Goal: Task Accomplishment & Management: Use online tool/utility

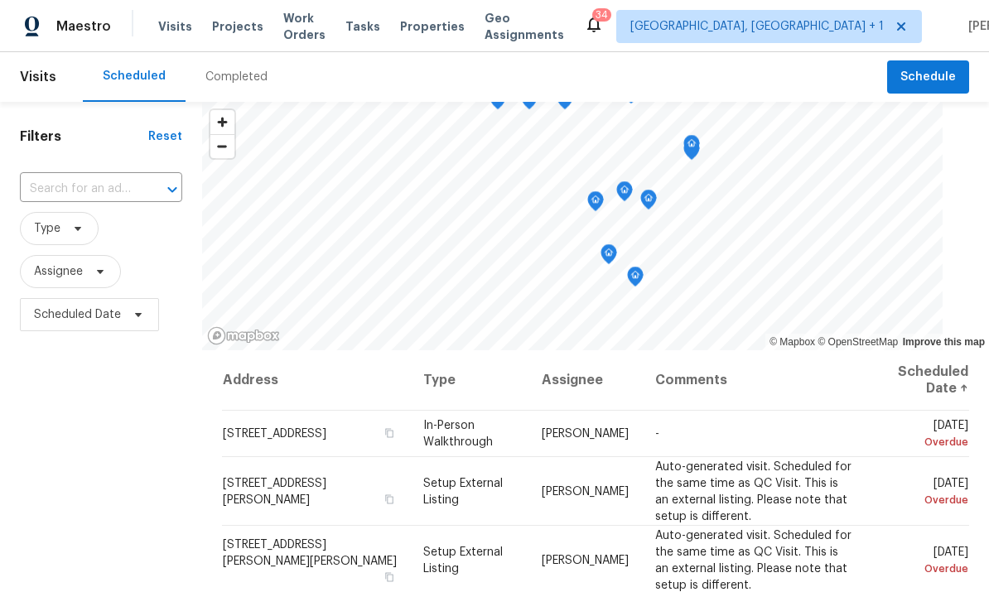
click at [240, 79] on div "Completed" at bounding box center [236, 77] width 62 height 17
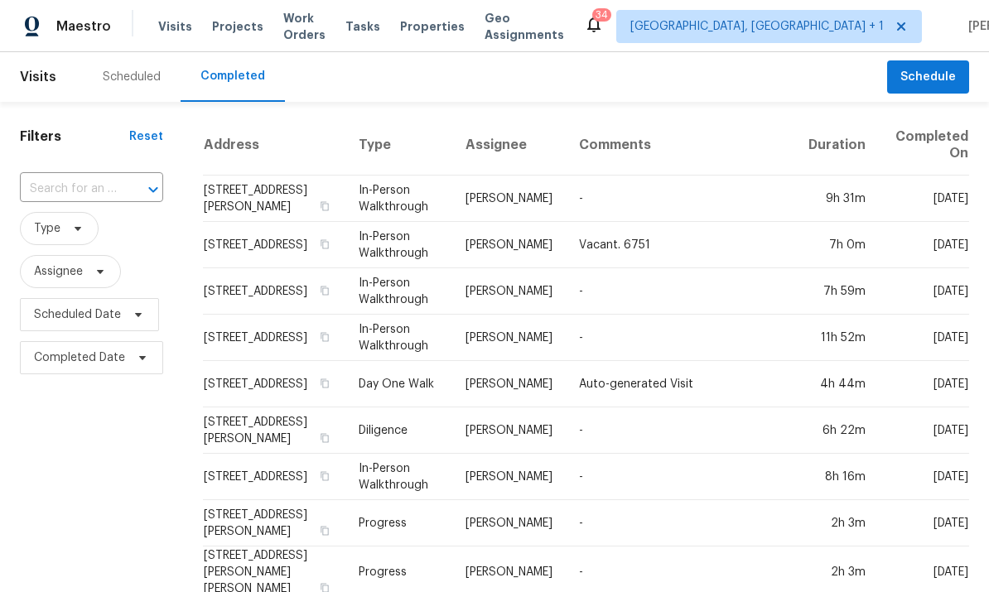
click at [105, 191] on input "text" at bounding box center [68, 189] width 97 height 26
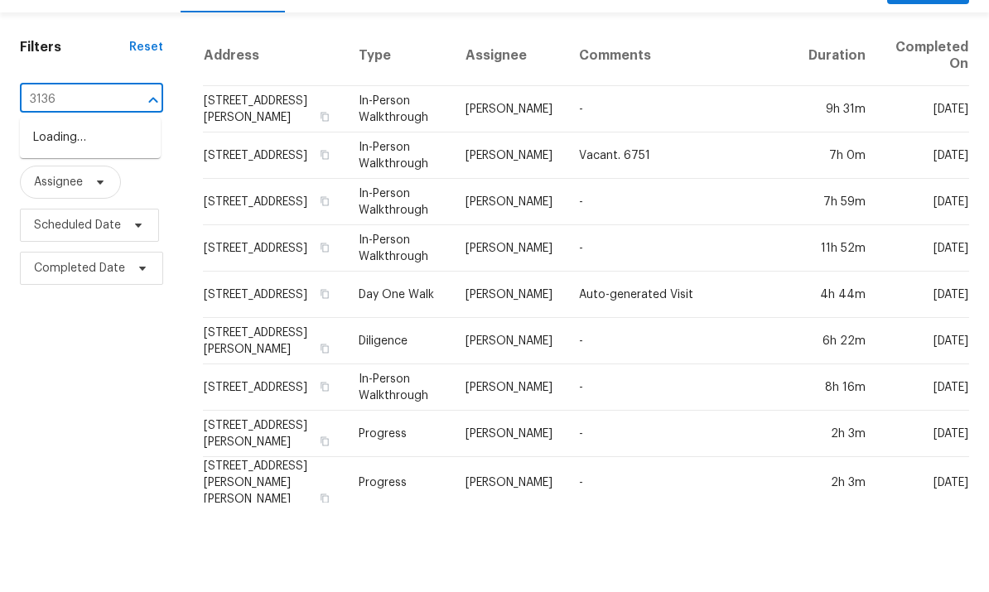
type input "3136"
click at [99, 214] on li "[STREET_ADDRESS][PERSON_NAME]" at bounding box center [90, 236] width 141 height 45
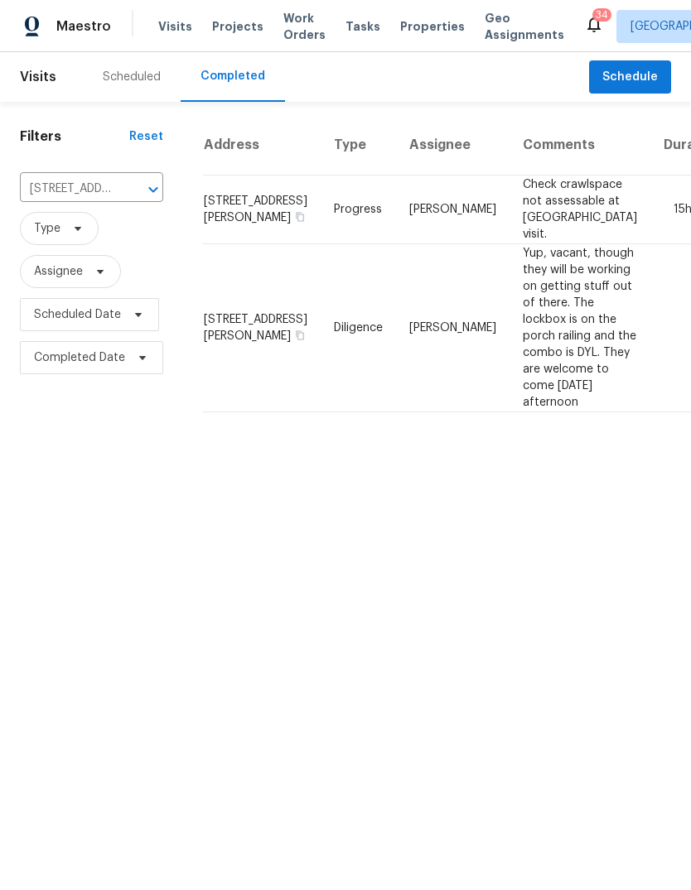
click at [195, 0] on html "Maestro Visits Projects Work Orders Tasks Properties Geo Assignments 34 Albuque…" at bounding box center [345, 213] width 691 height 426
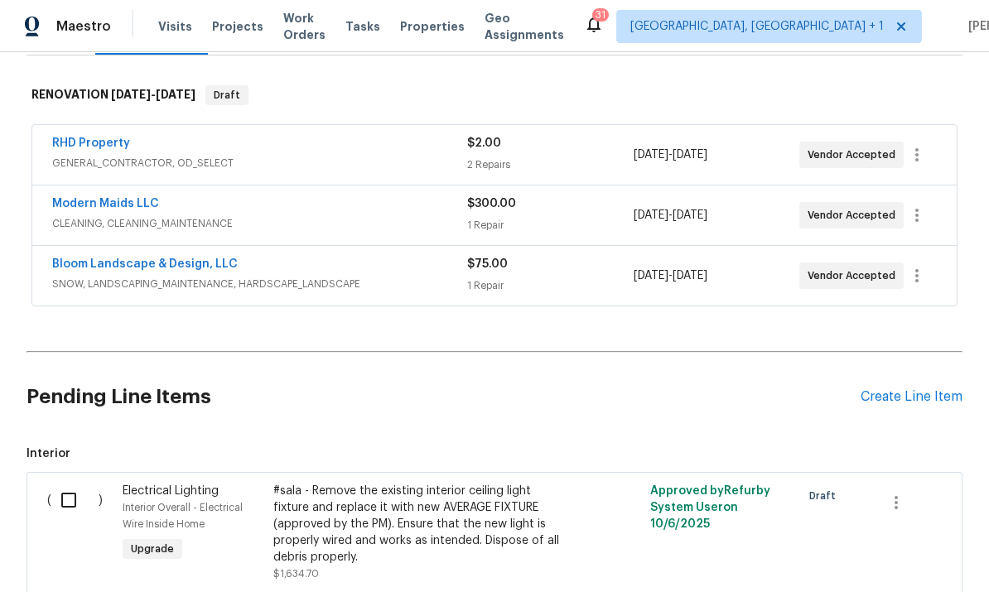
scroll to position [315, 0]
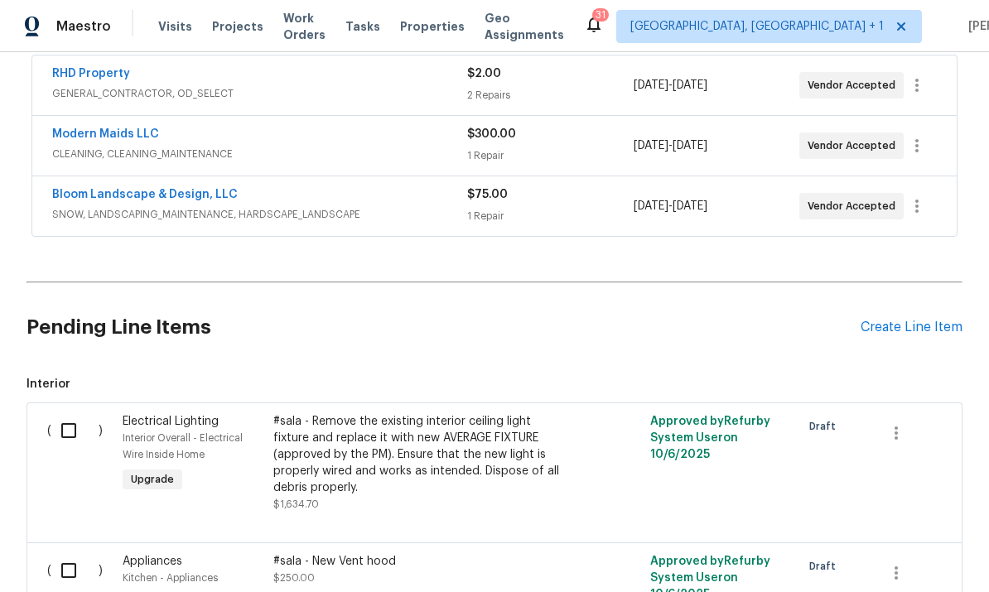
click at [427, 459] on div "#sala - Remove the existing interior ceiling light fixture and replace it with …" at bounding box center [418, 454] width 291 height 83
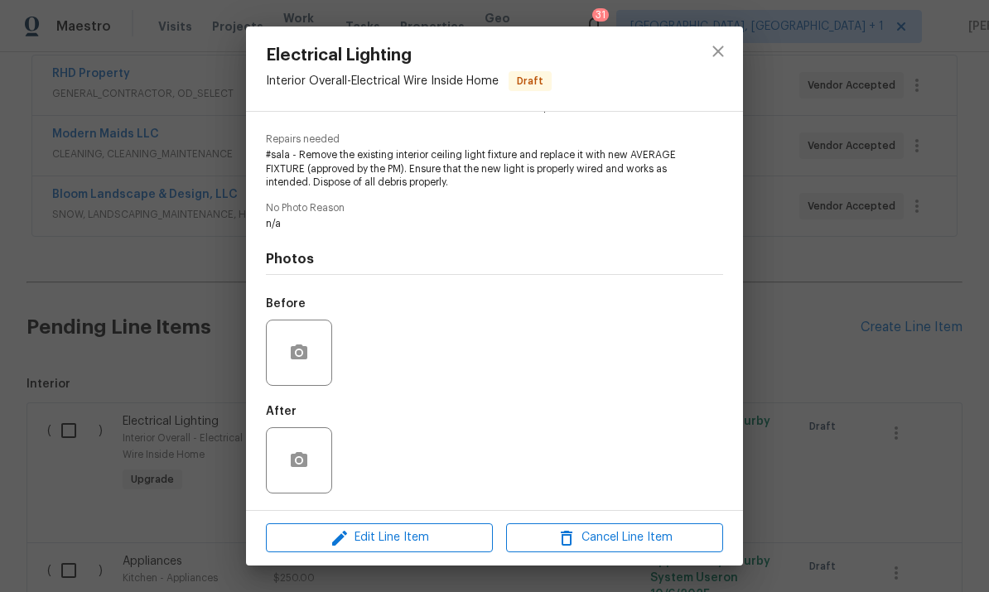
scroll to position [160, 0]
click at [413, 537] on span "Edit Line Item" at bounding box center [379, 537] width 217 height 21
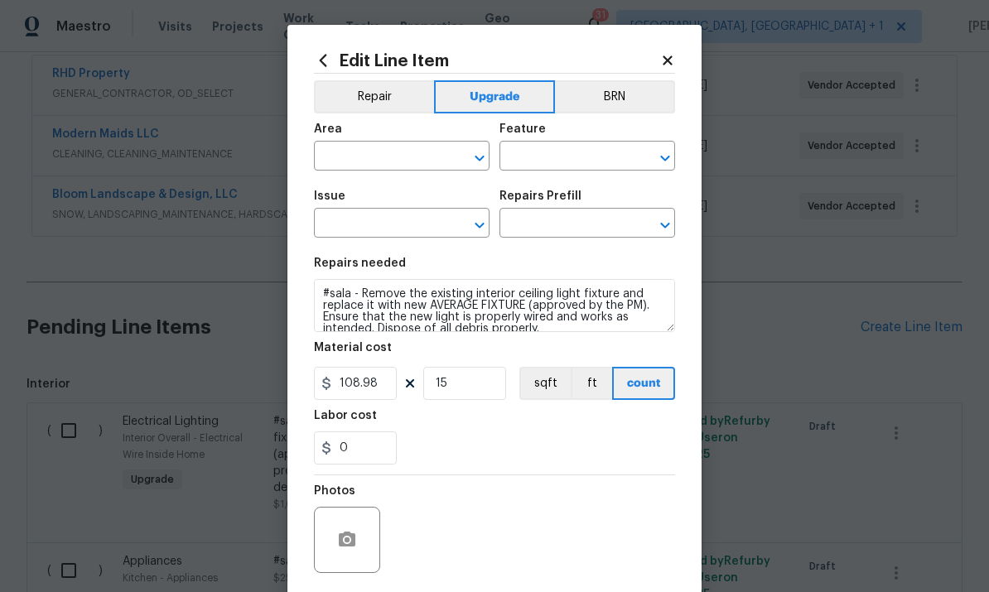
type input "Interior Overall"
type input "Electrical Wire Inside Home"
type input "Electrical Lighting"
type input "Remove & Replace Interior Ceiling Light Fixture (average) $108.98"
click at [392, 392] on input "108.98" at bounding box center [355, 383] width 83 height 33
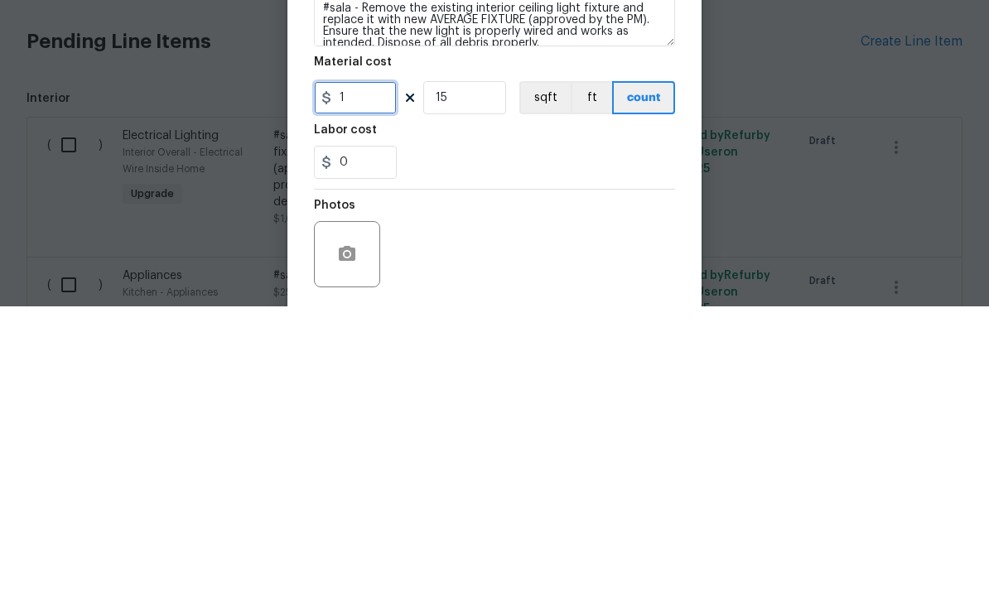
type input "0"
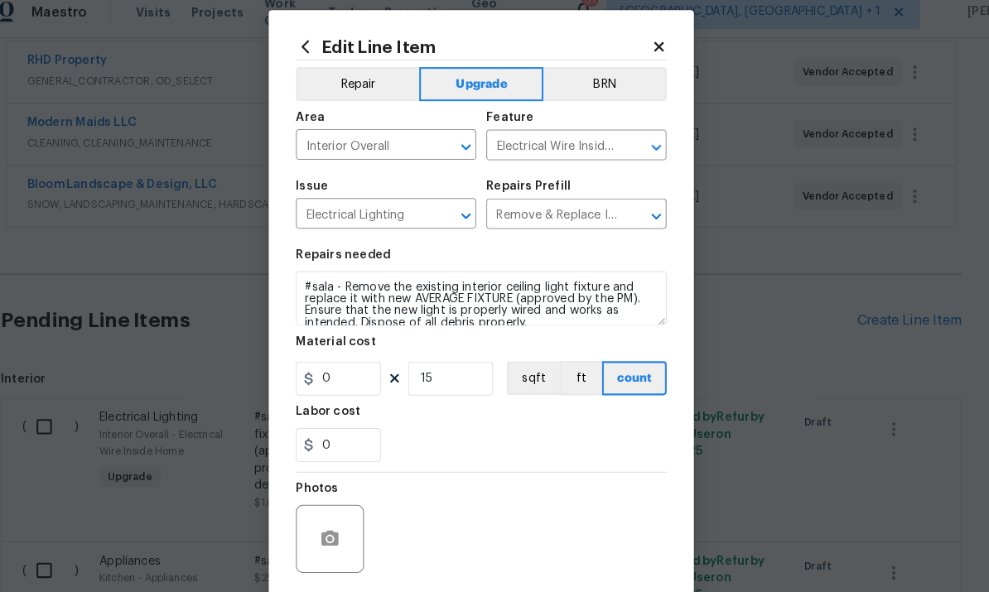
scroll to position [0, 0]
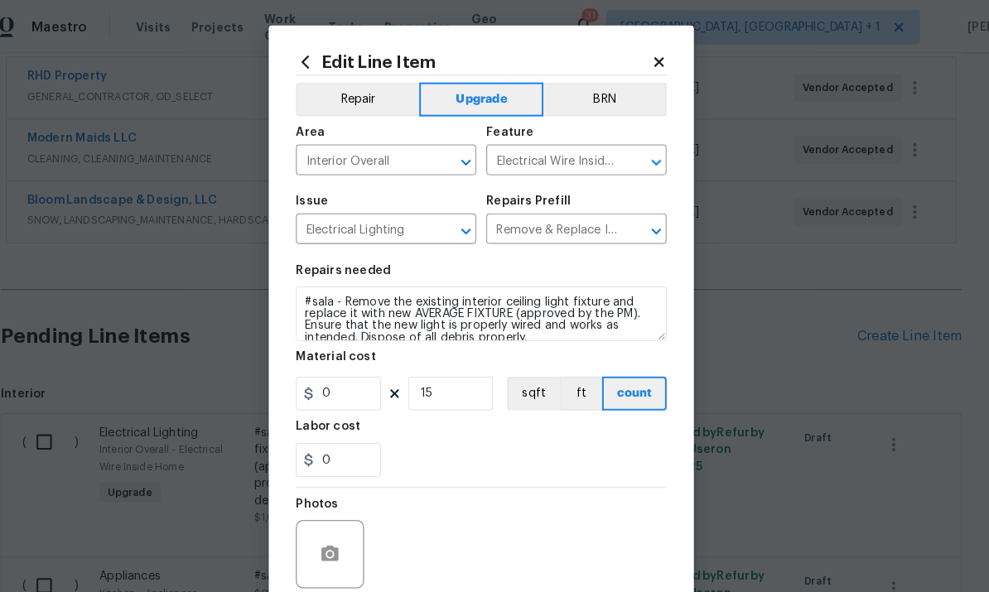
click at [791, 352] on body "Maestro Visits Projects Work Orders Tasks Properties Geo Assignments 31 Albuque…" at bounding box center [494, 296] width 989 height 592
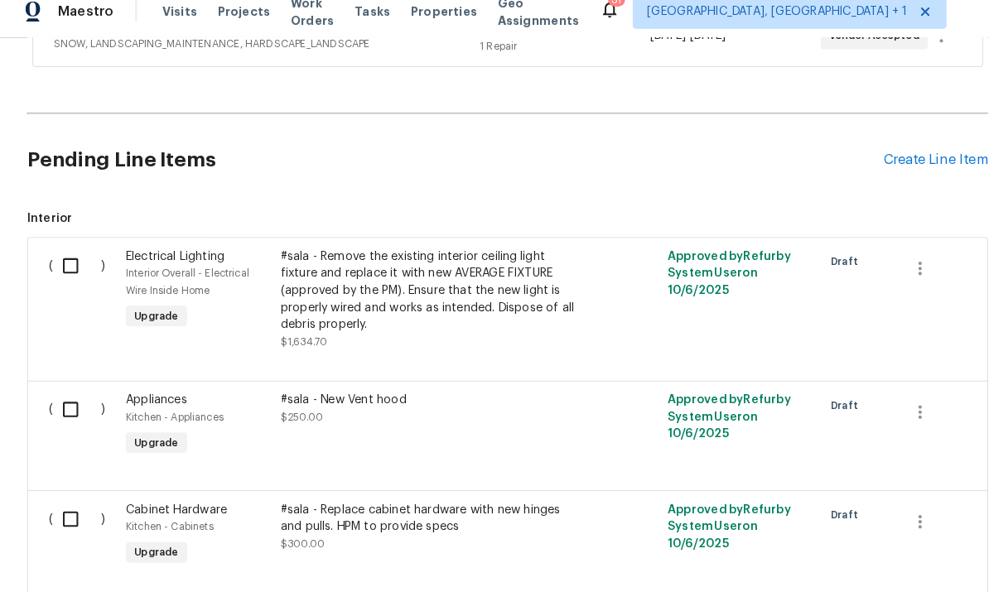
scroll to position [481, 0]
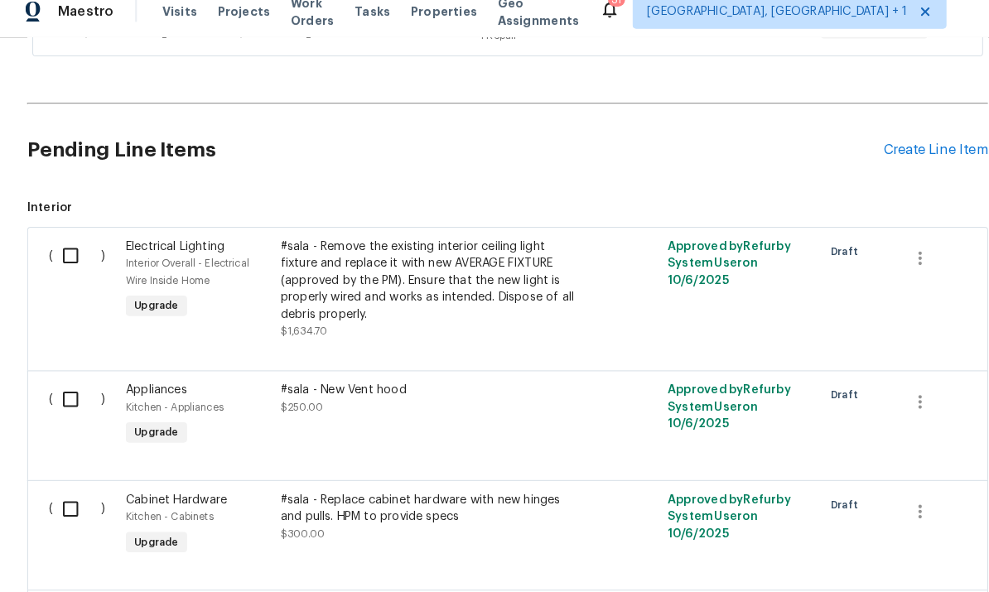
click at [420, 260] on div "#sala - Remove the existing interior ceiling light fixture and replace it with …" at bounding box center [418, 288] width 291 height 83
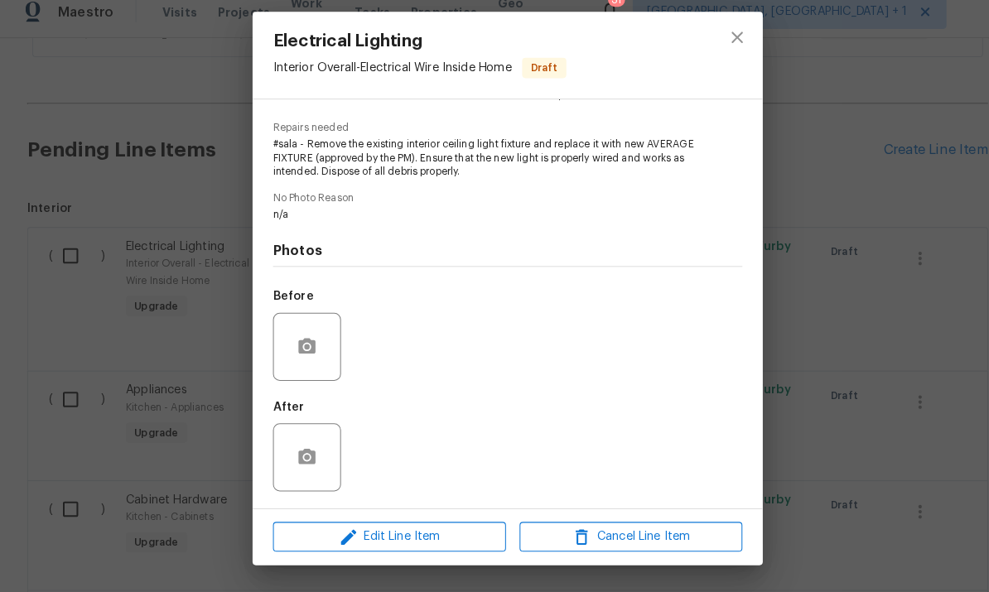
scroll to position [160, 0]
click at [311, 341] on button "button" at bounding box center [299, 353] width 40 height 40
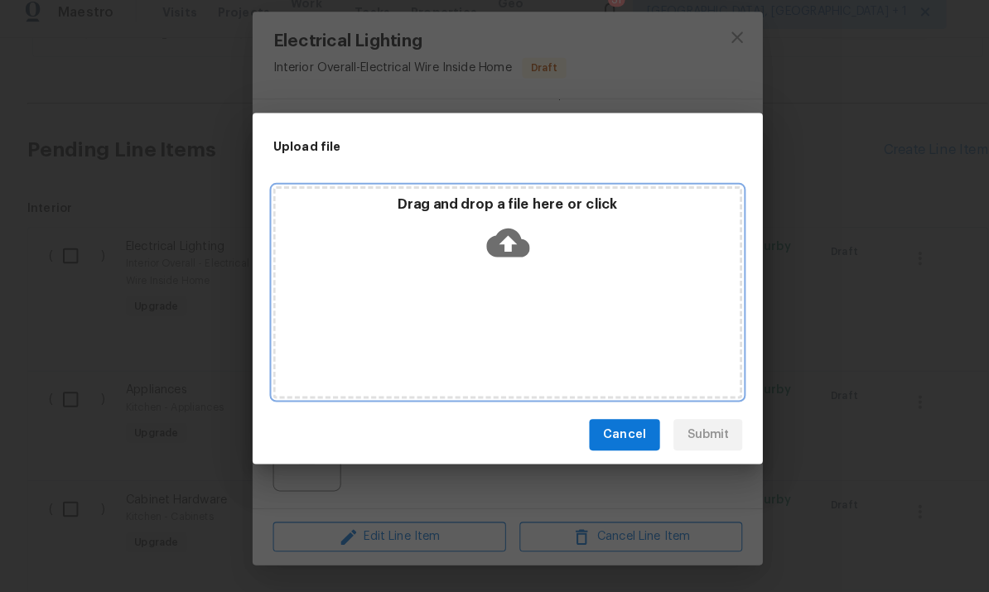
click at [498, 237] on icon at bounding box center [495, 251] width 42 height 28
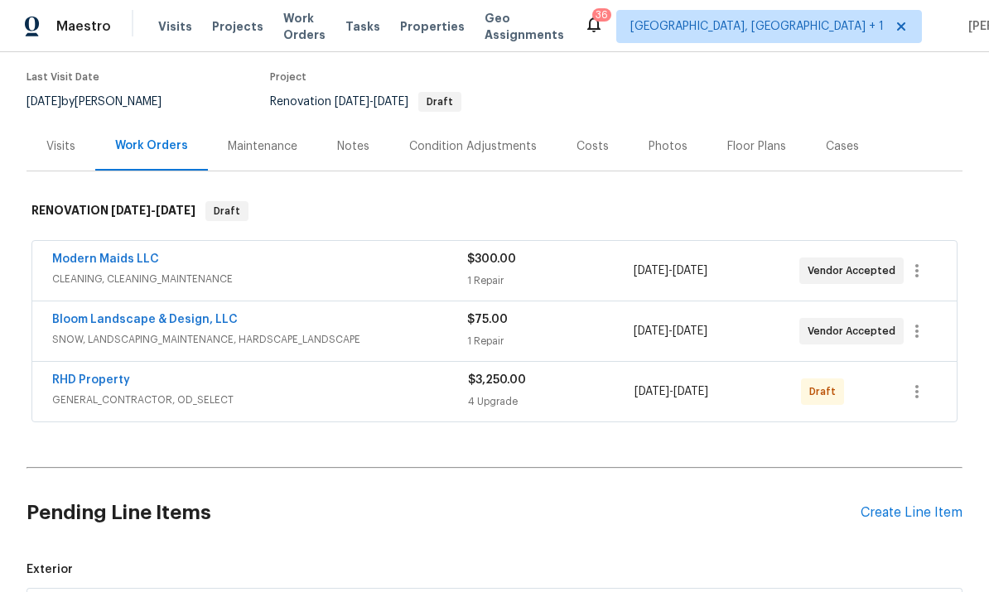
scroll to position [125, 0]
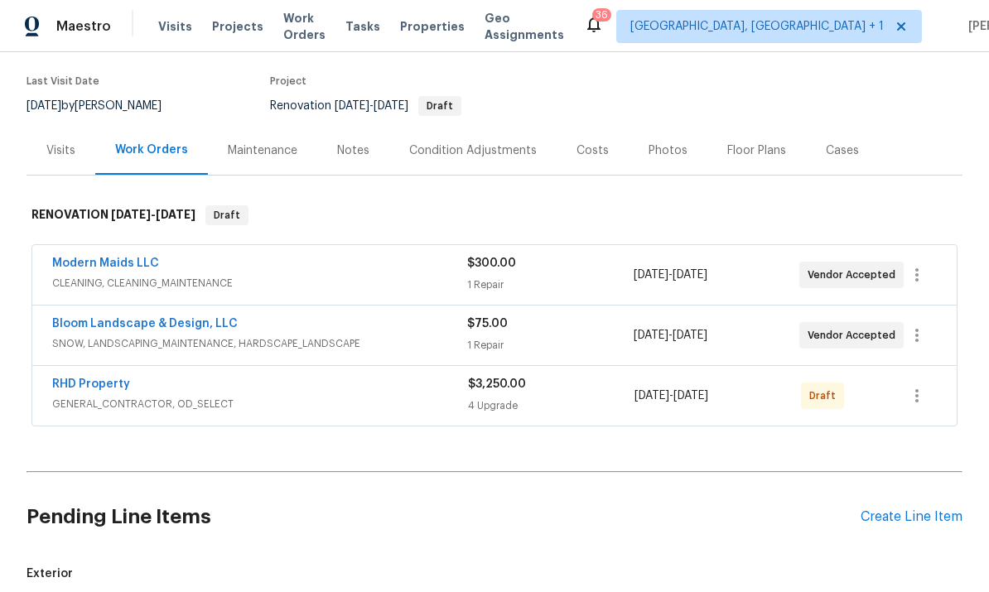
click at [98, 385] on link "RHD Property" at bounding box center [91, 384] width 78 height 12
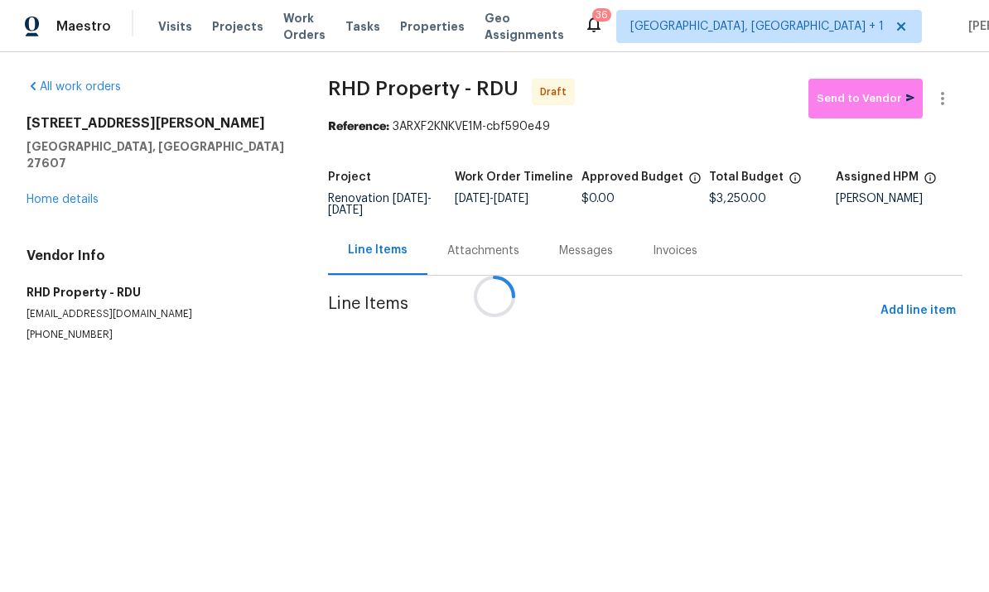
click at [927, 313] on div at bounding box center [494, 296] width 989 height 592
click at [913, 311] on div at bounding box center [494, 296] width 989 height 592
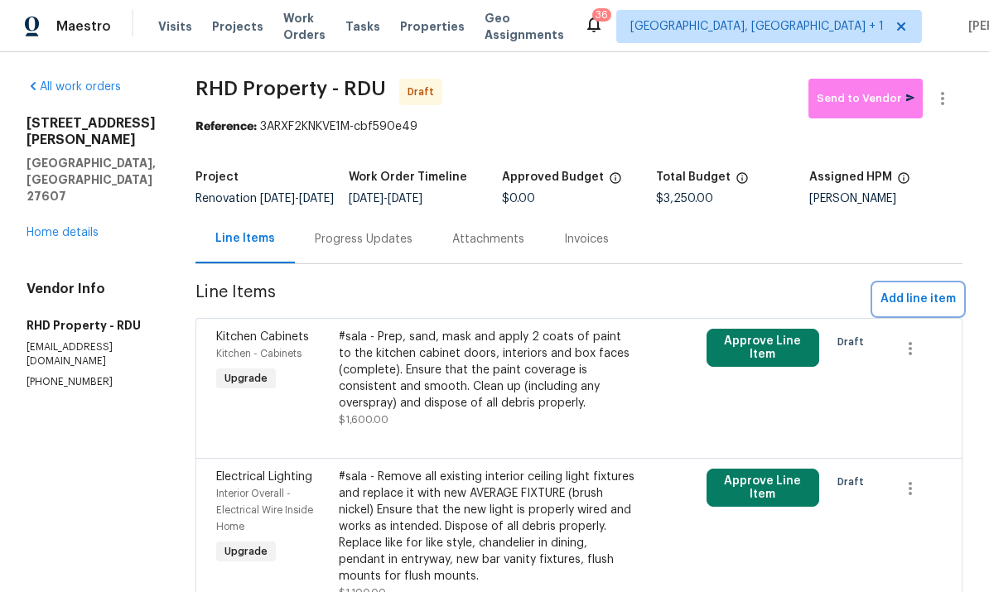
click at [911, 310] on span "Add line item" at bounding box center [917, 299] width 75 height 21
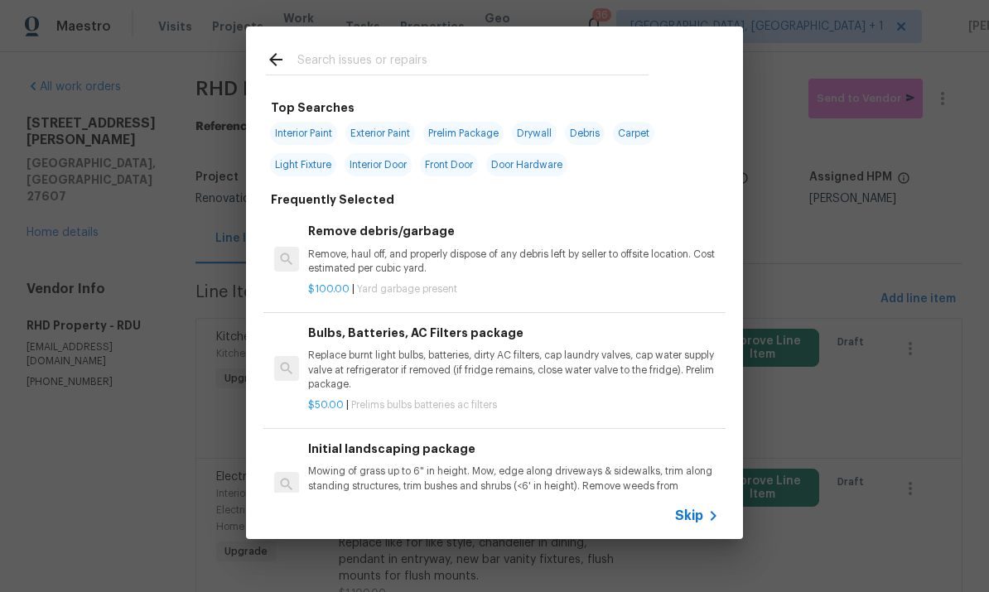
click at [336, 65] on input "text" at bounding box center [472, 62] width 351 height 25
type input "Discount"
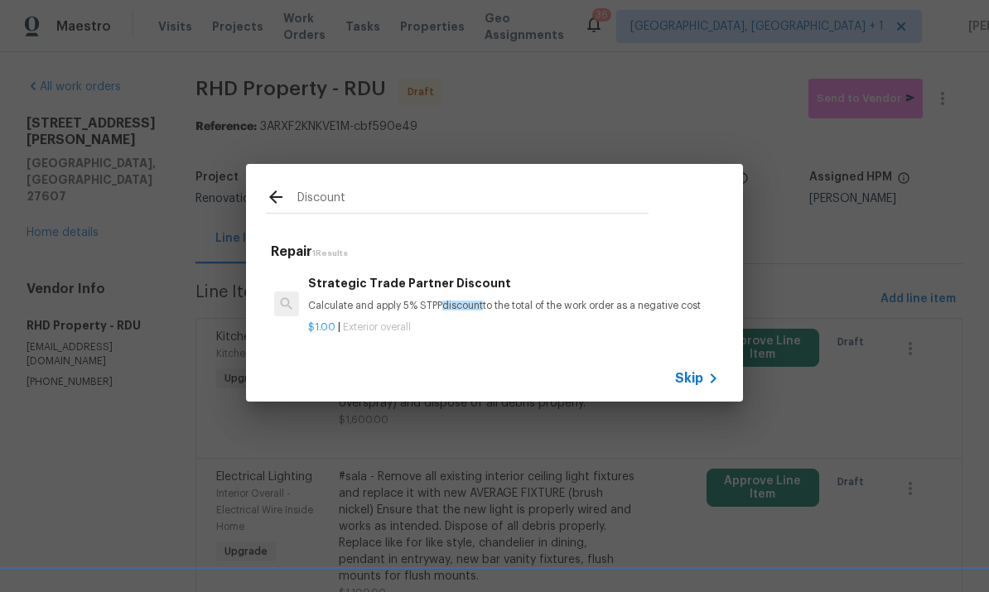
click at [445, 285] on h6 "Strategic Trade Partner Discount" at bounding box center [513, 283] width 411 height 18
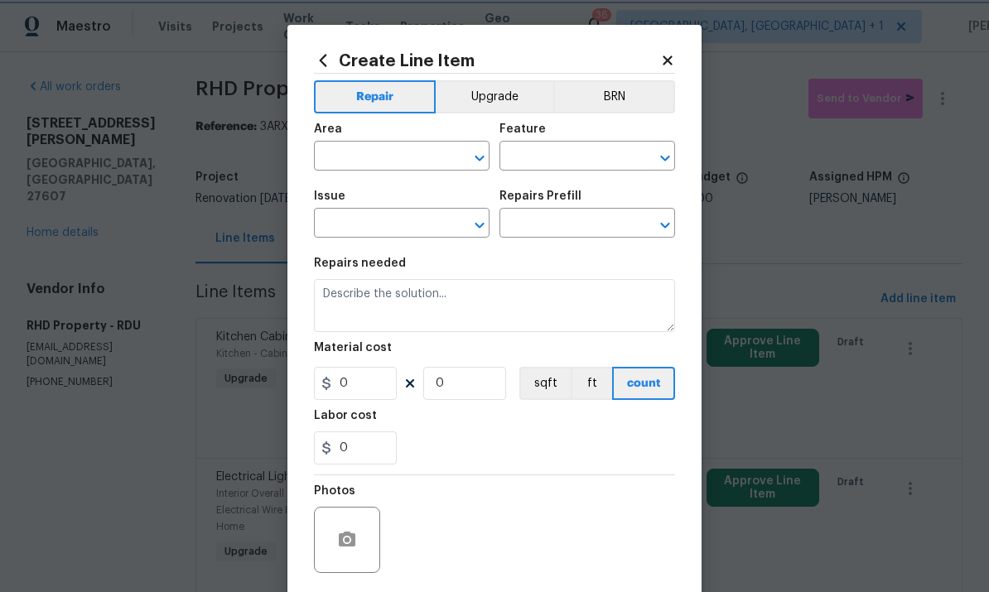
type input "Overall Exterior"
type input "Strategic Trade Partner Discount $1.00"
type textarea "Calculate and apply 5% STPP discount to the total of the work order as a negati…"
type input "1"
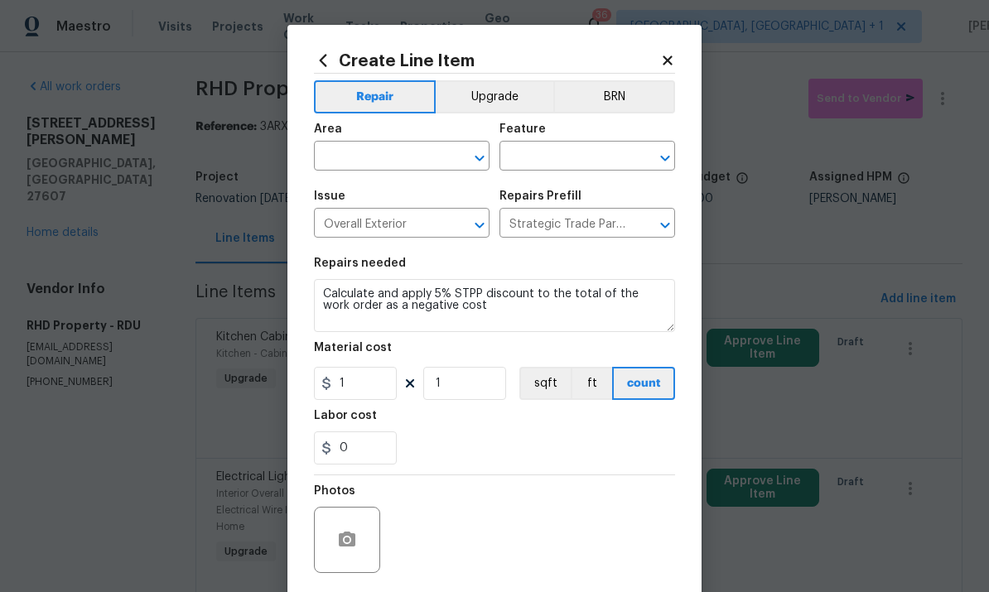
click at [376, 151] on input "text" at bounding box center [378, 158] width 129 height 26
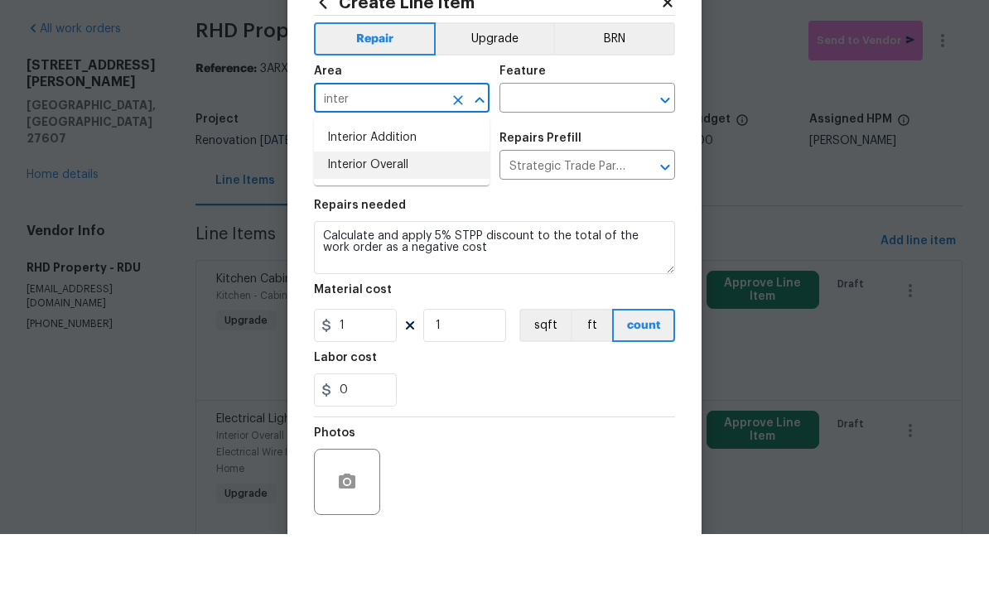
click at [397, 209] on li "Interior Overall" at bounding box center [402, 222] width 176 height 27
type input "Interior Overall"
click at [561, 145] on input "text" at bounding box center [563, 158] width 129 height 26
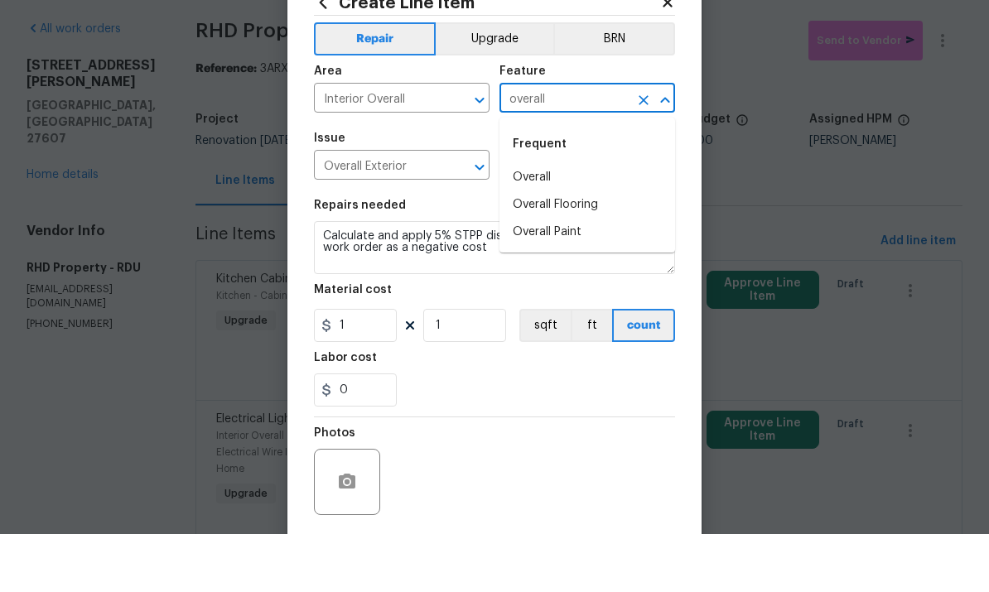
scroll to position [58, 0]
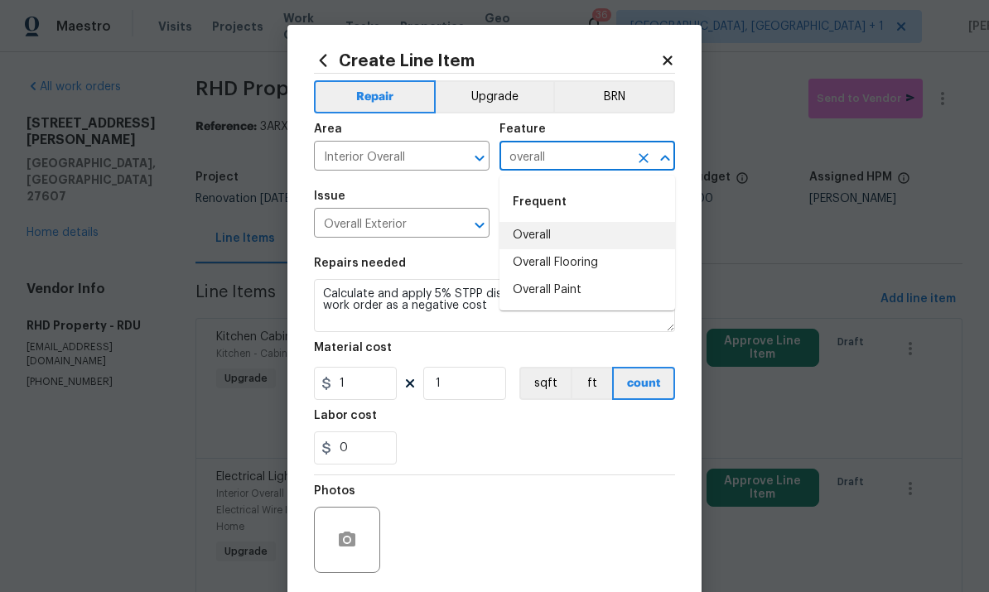
click at [541, 222] on li "Overall" at bounding box center [587, 235] width 176 height 27
type input "Overall"
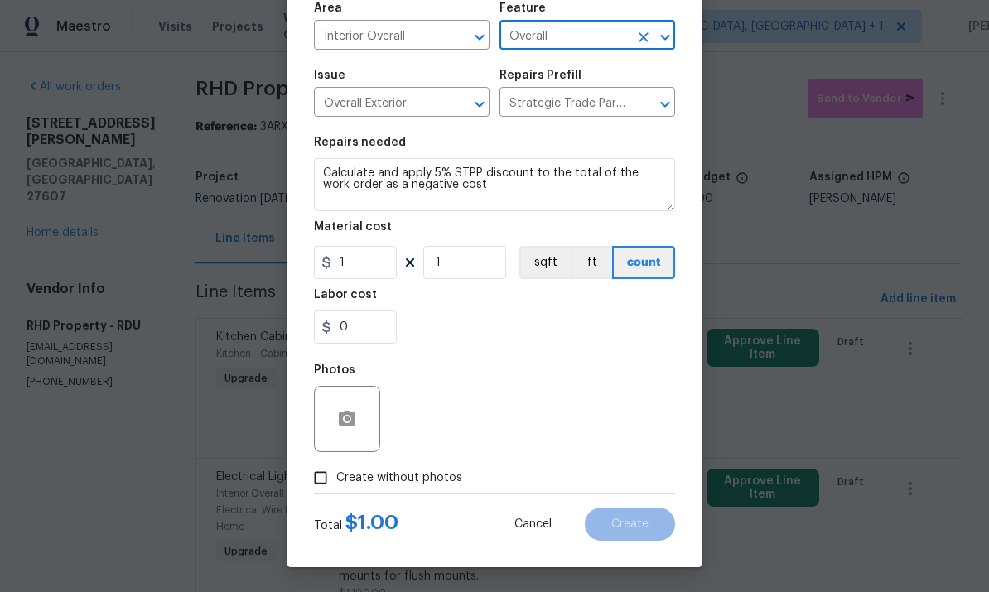
scroll to position [124, 0]
click at [319, 489] on input "Create without photos" at bounding box center [320, 477] width 31 height 31
checkbox input "true"
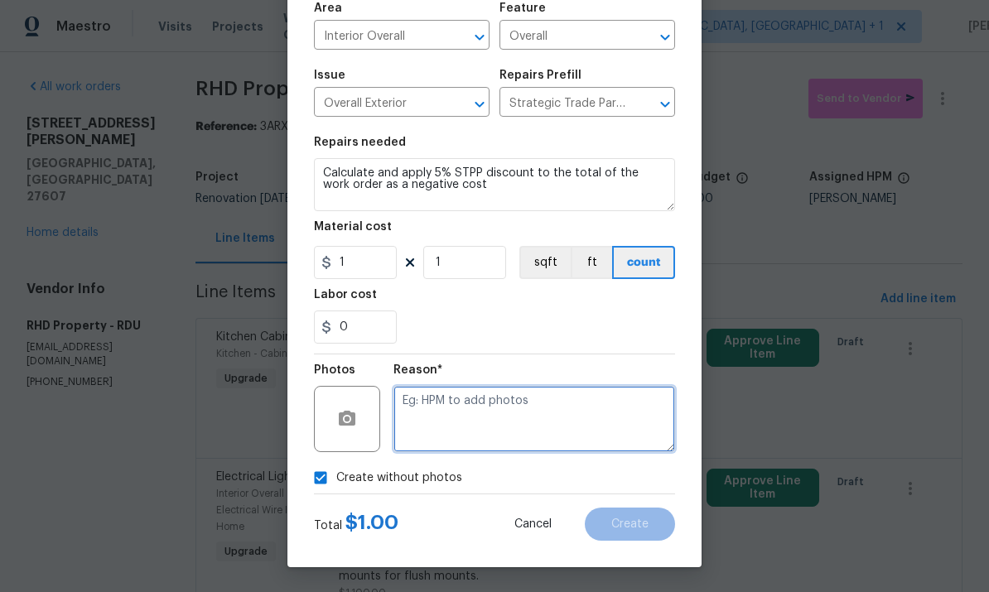
click at [429, 409] on textarea at bounding box center [534, 419] width 282 height 66
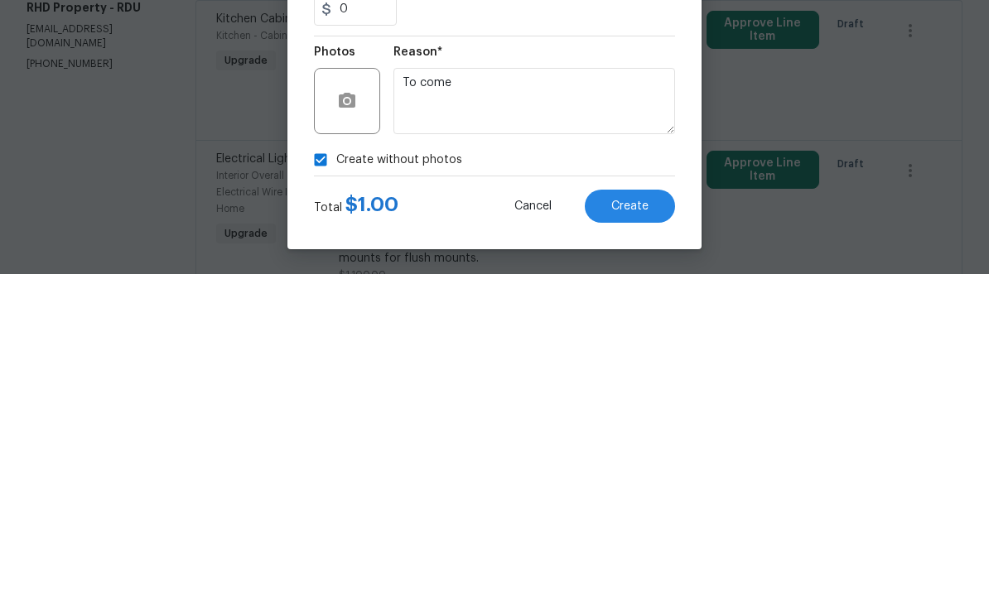
scroll to position [62, 0]
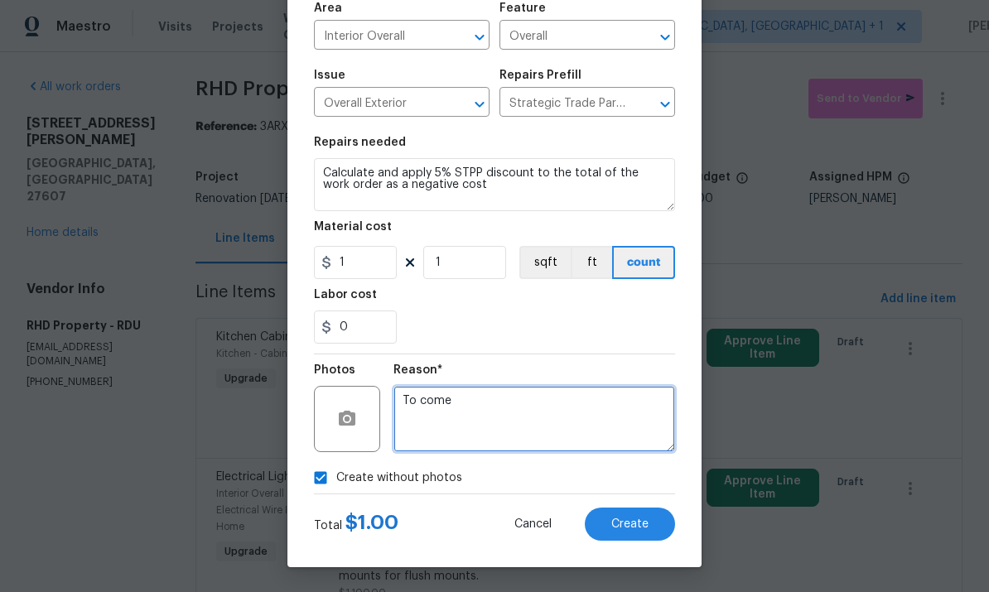
type textarea "To come"
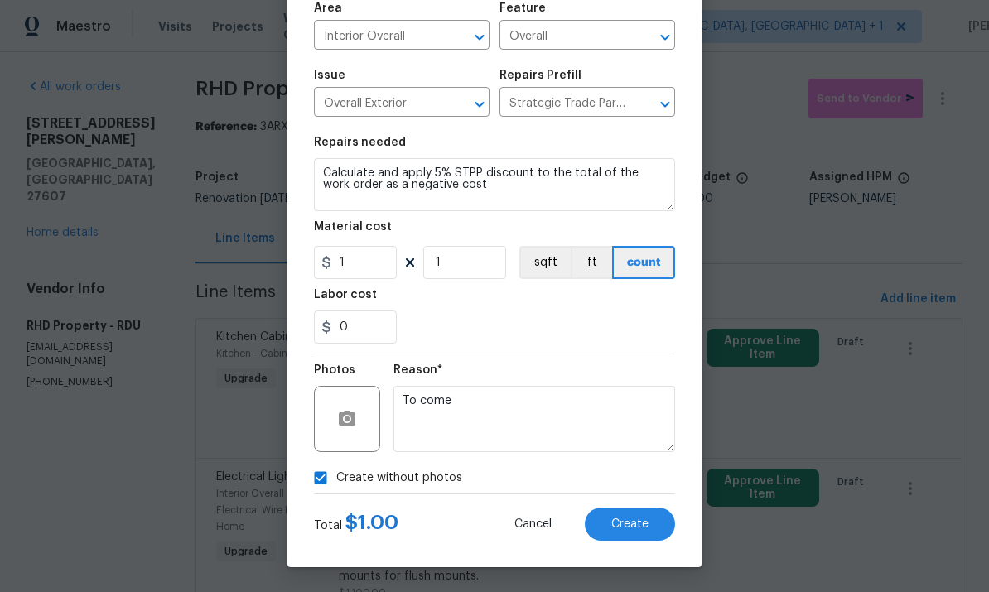
click at [645, 523] on span "Create" at bounding box center [629, 524] width 37 height 12
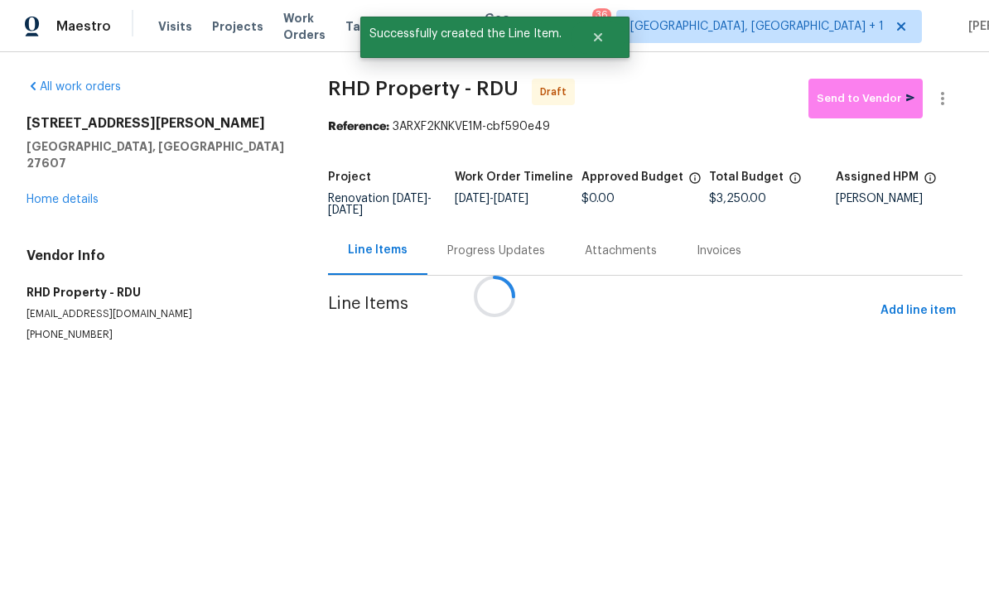
scroll to position [0, 0]
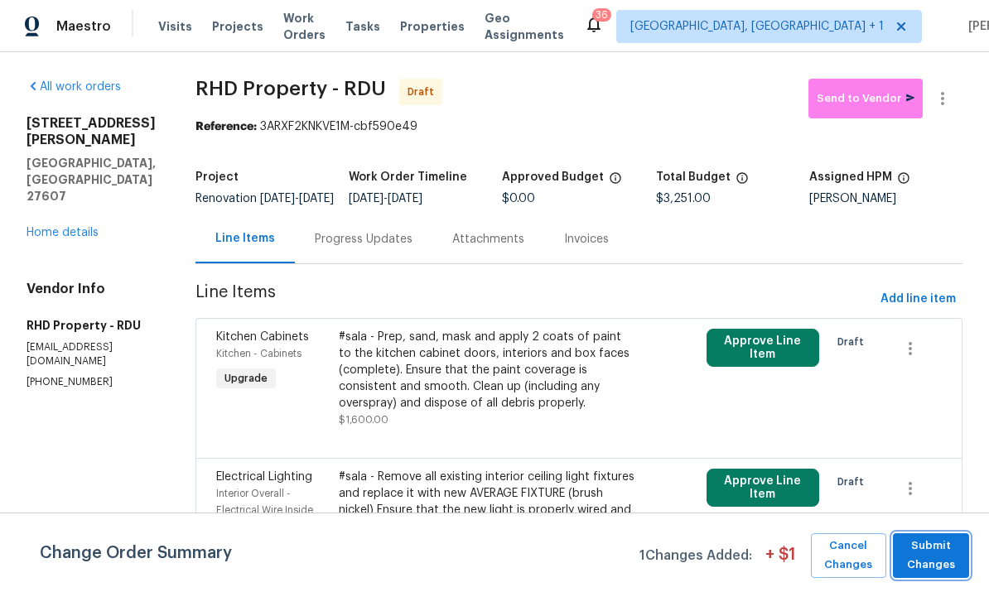
click at [951, 558] on span "Submit Changes" at bounding box center [931, 556] width 60 height 38
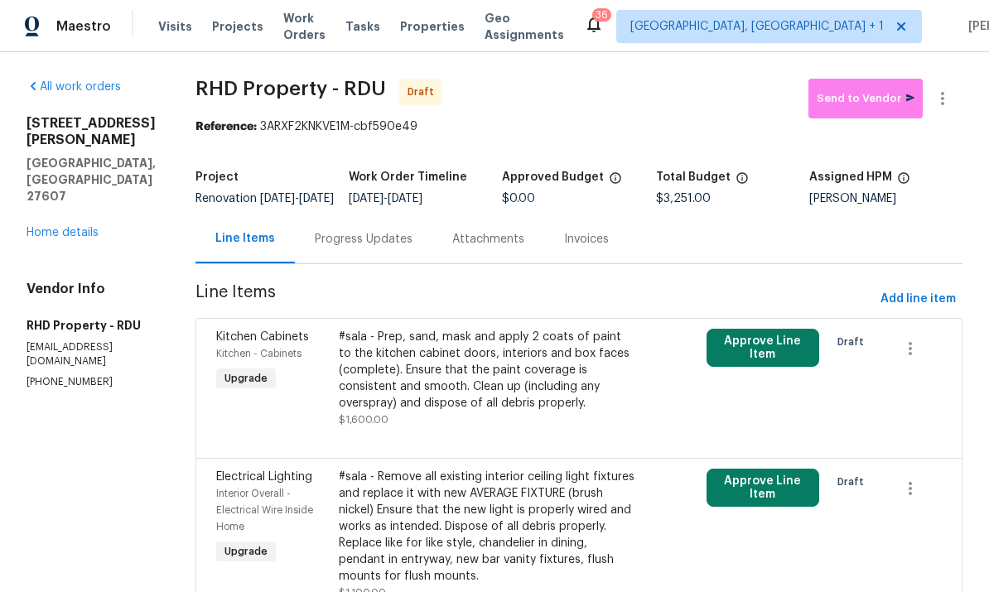
click at [84, 227] on link "Home details" at bounding box center [62, 233] width 72 height 12
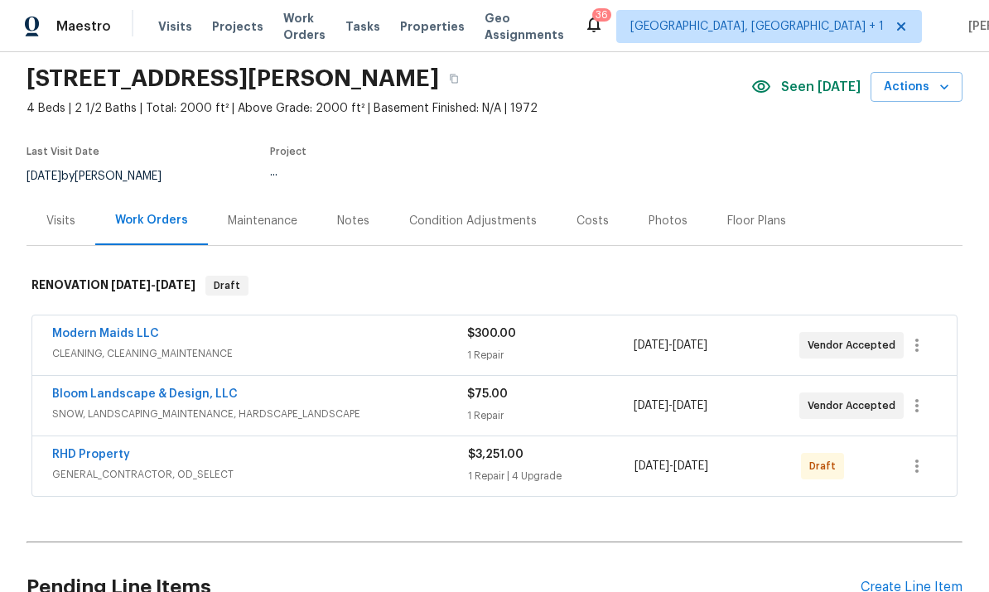
scroll to position [63, 0]
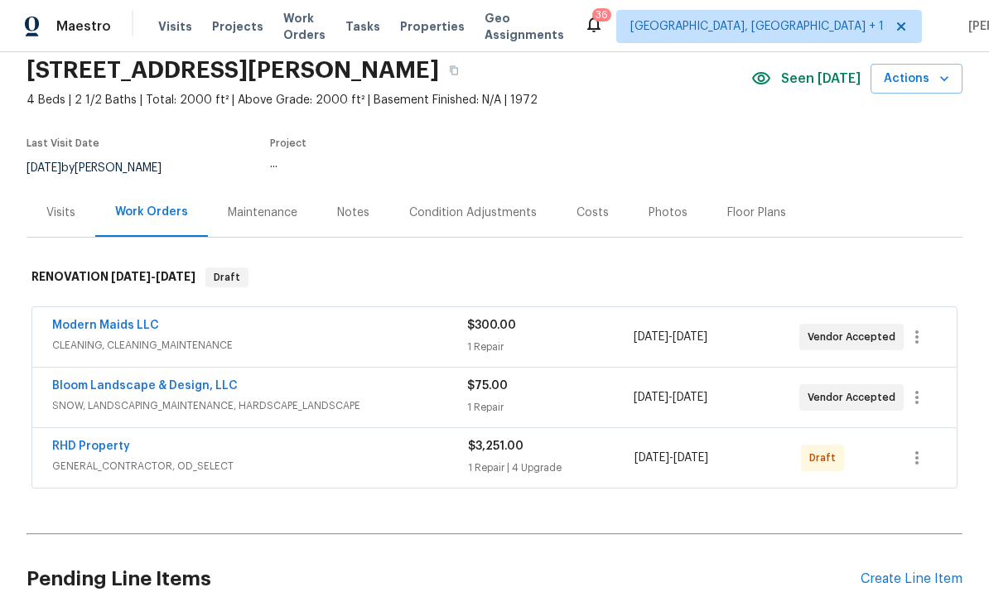
click at [117, 450] on link "RHD Property" at bounding box center [91, 447] width 78 height 12
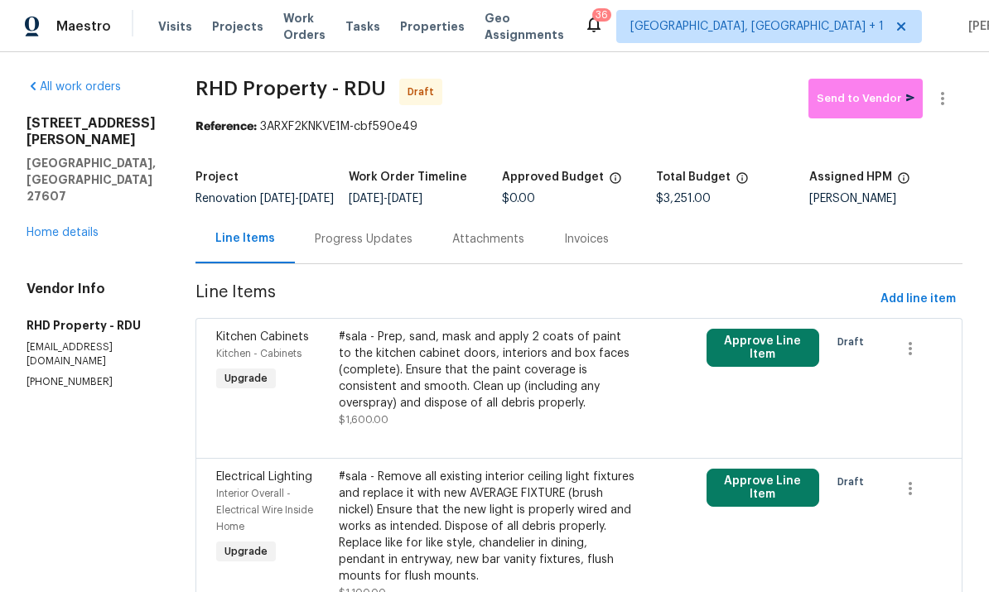
click at [312, 23] on span "Work Orders" at bounding box center [304, 26] width 42 height 33
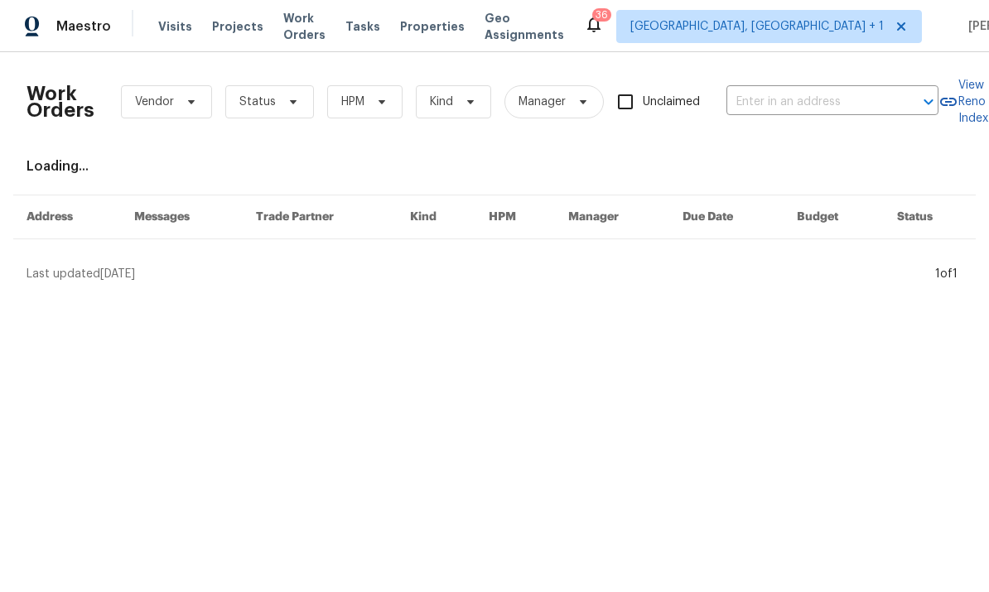
click at [170, 22] on span "Visits" at bounding box center [175, 26] width 34 height 17
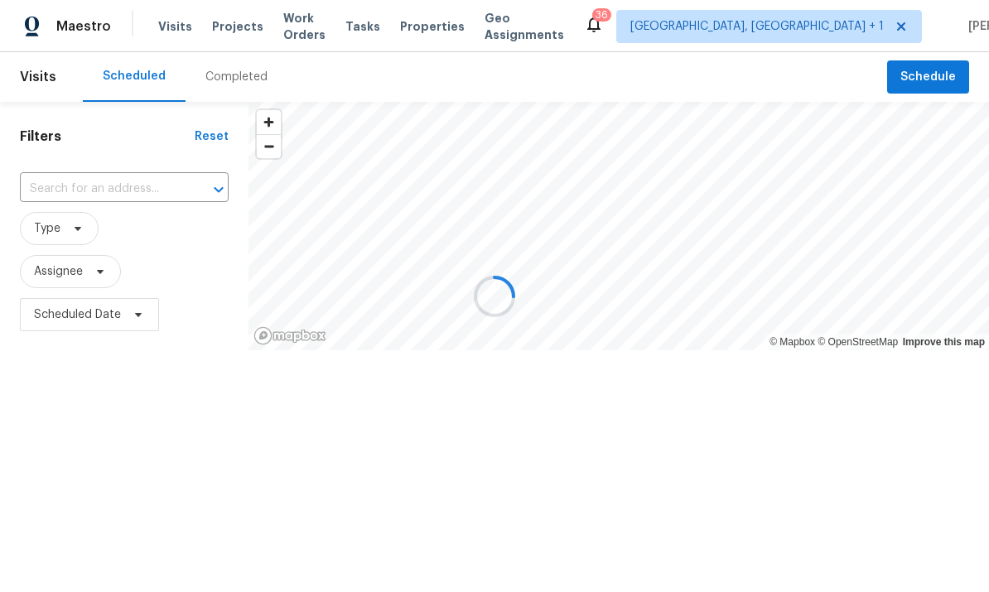
click at [214, 26] on div at bounding box center [494, 296] width 989 height 592
click at [223, 26] on div at bounding box center [494, 296] width 989 height 592
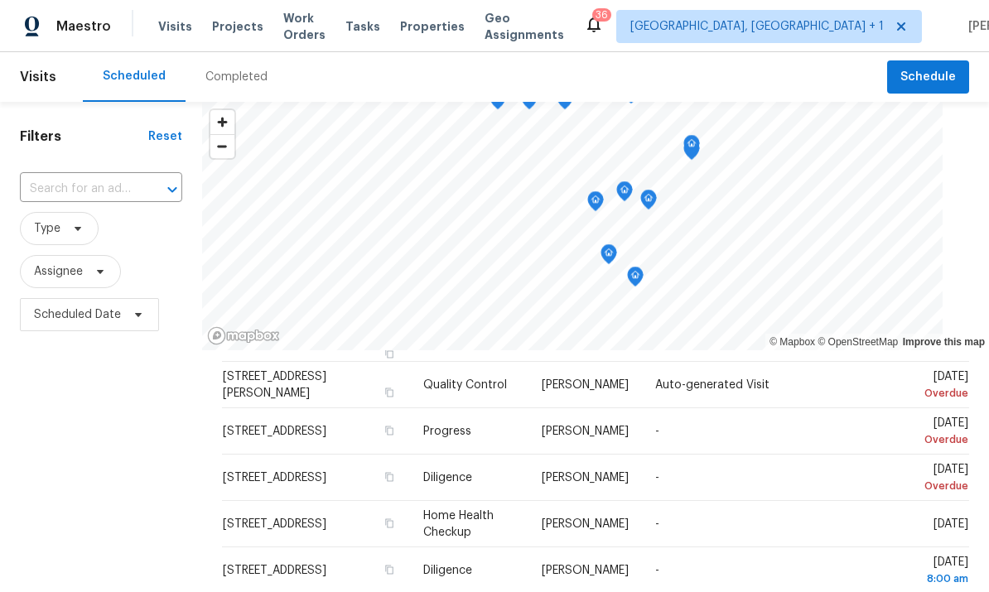
scroll to position [283, 0]
click at [236, 27] on span "Projects" at bounding box center [237, 26] width 51 height 17
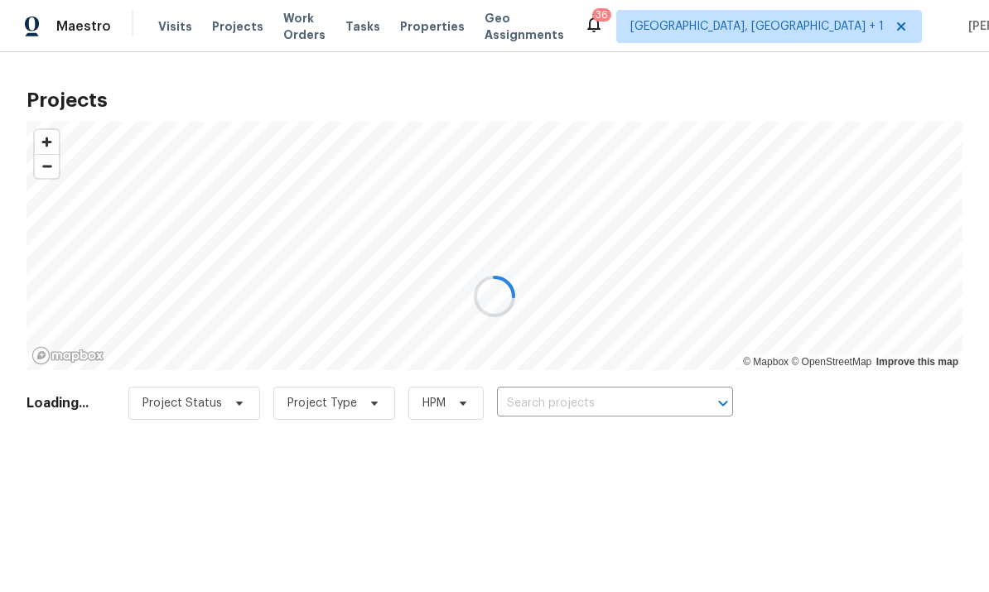
click at [566, 398] on div at bounding box center [494, 296] width 989 height 592
click at [566, 397] on div at bounding box center [494, 296] width 989 height 592
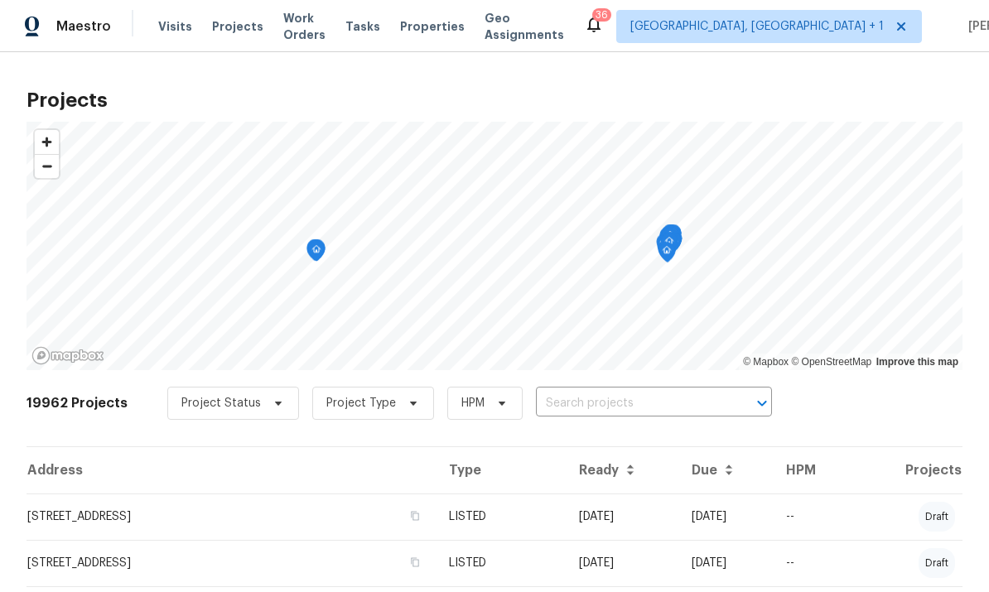
click at [571, 399] on input "text" at bounding box center [631, 404] width 190 height 26
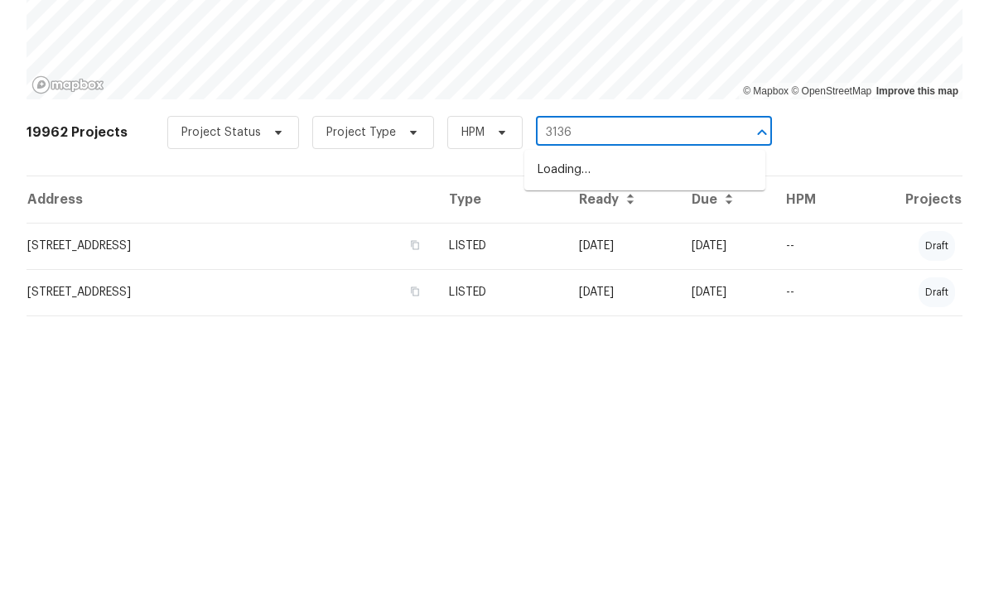
type input "3136"
click at [624, 427] on li "[STREET_ADDRESS][PERSON_NAME]" at bounding box center [644, 440] width 241 height 27
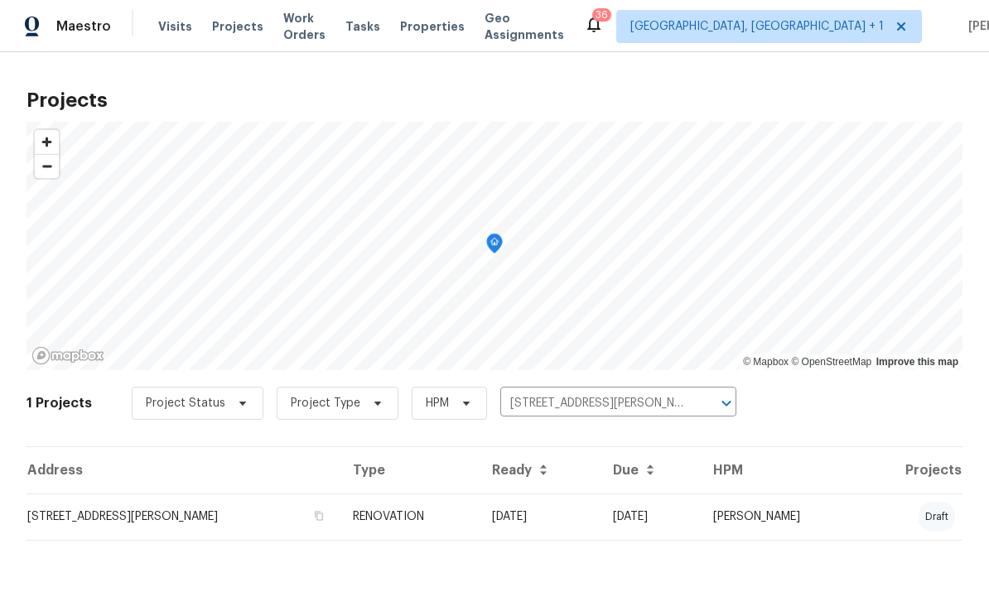
click at [201, 508] on td "[STREET_ADDRESS][PERSON_NAME]" at bounding box center [182, 517] width 313 height 46
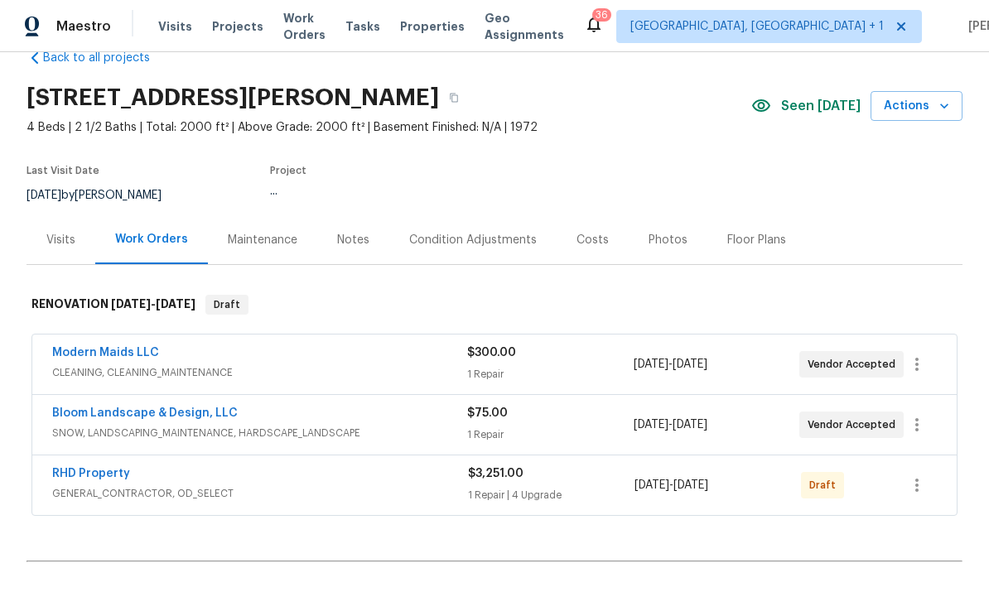
scroll to position [49, 0]
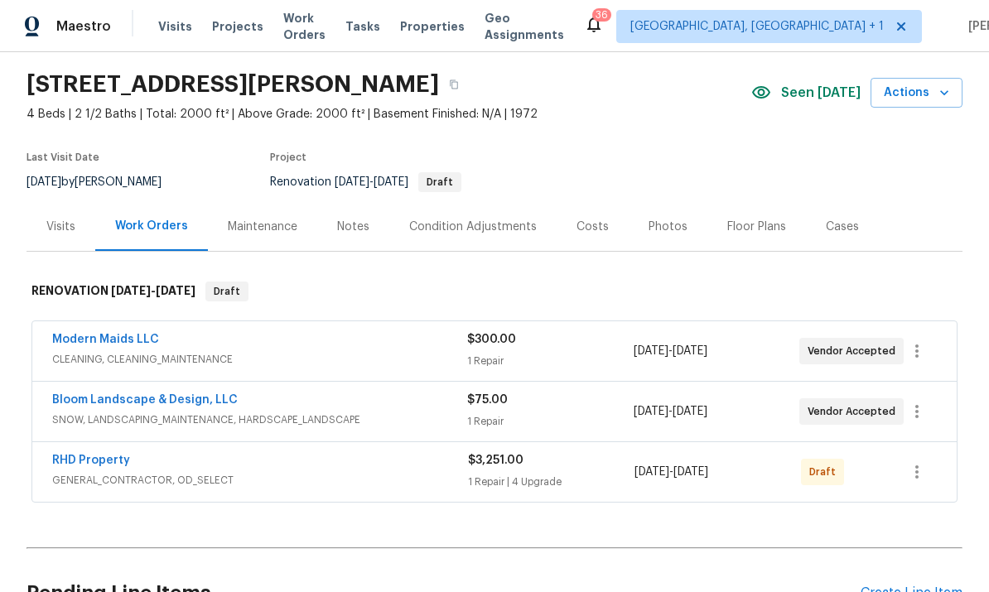
click at [99, 465] on link "RHD Property" at bounding box center [91, 461] width 78 height 12
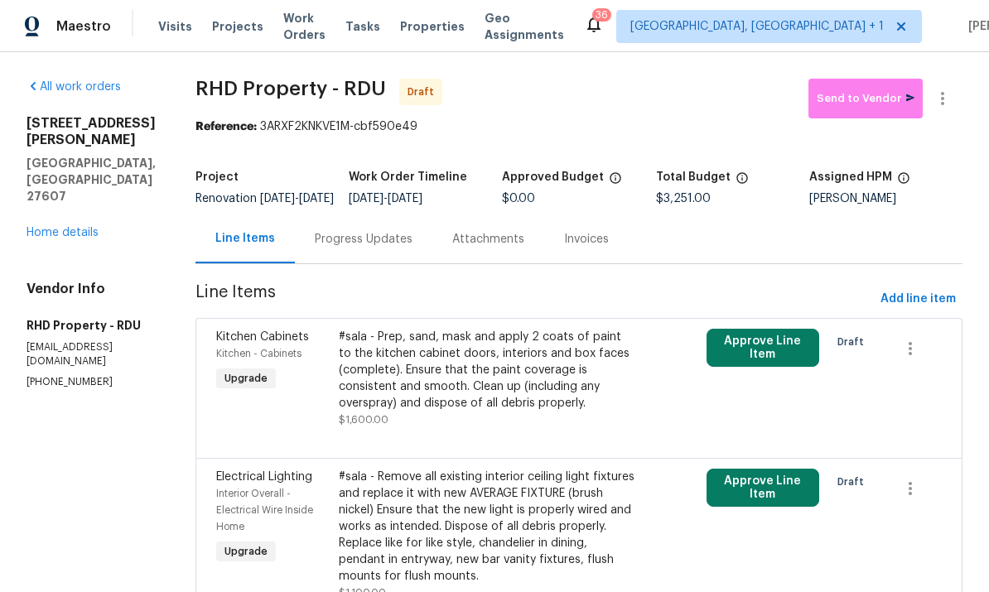
click at [94, 227] on link "Home details" at bounding box center [62, 233] width 72 height 12
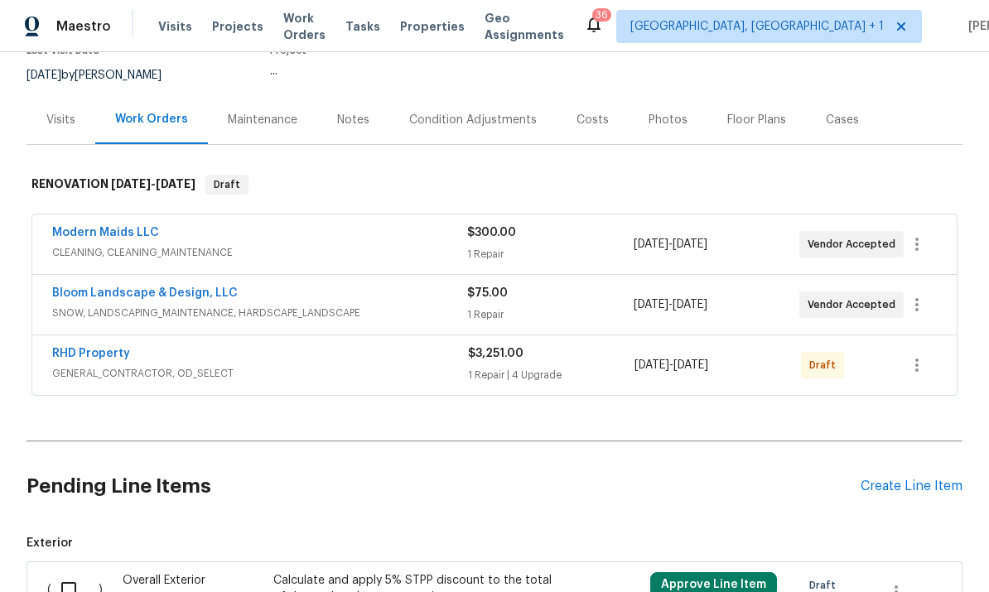
scroll to position [171, 0]
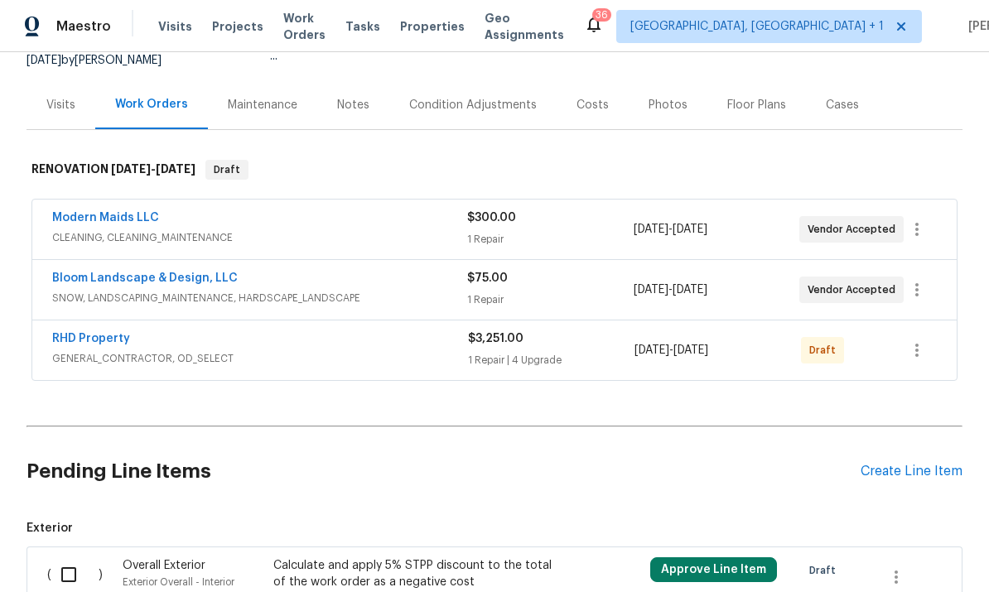
click at [108, 340] on link "RHD Property" at bounding box center [91, 339] width 78 height 12
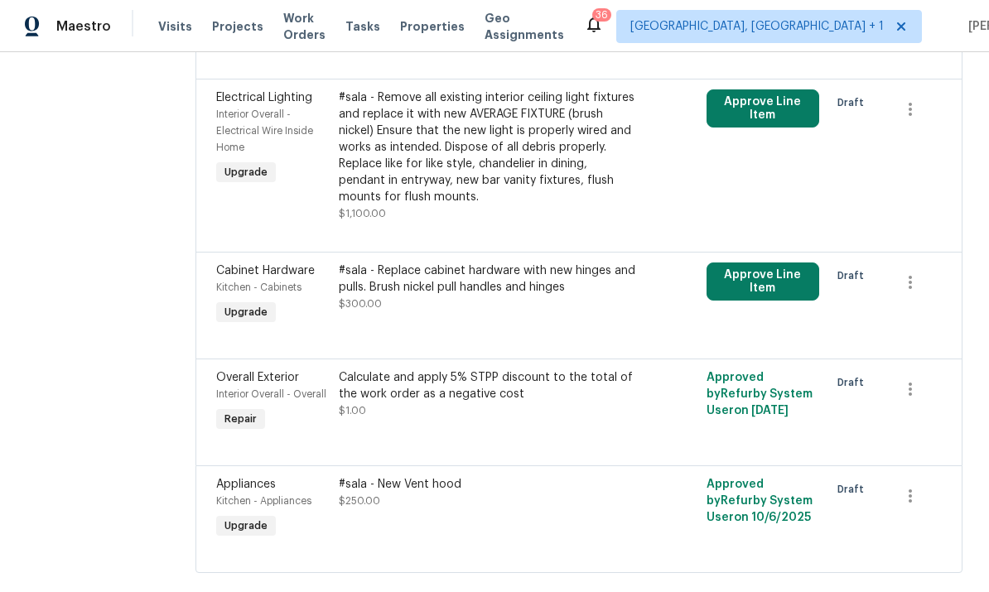
scroll to position [378, 0]
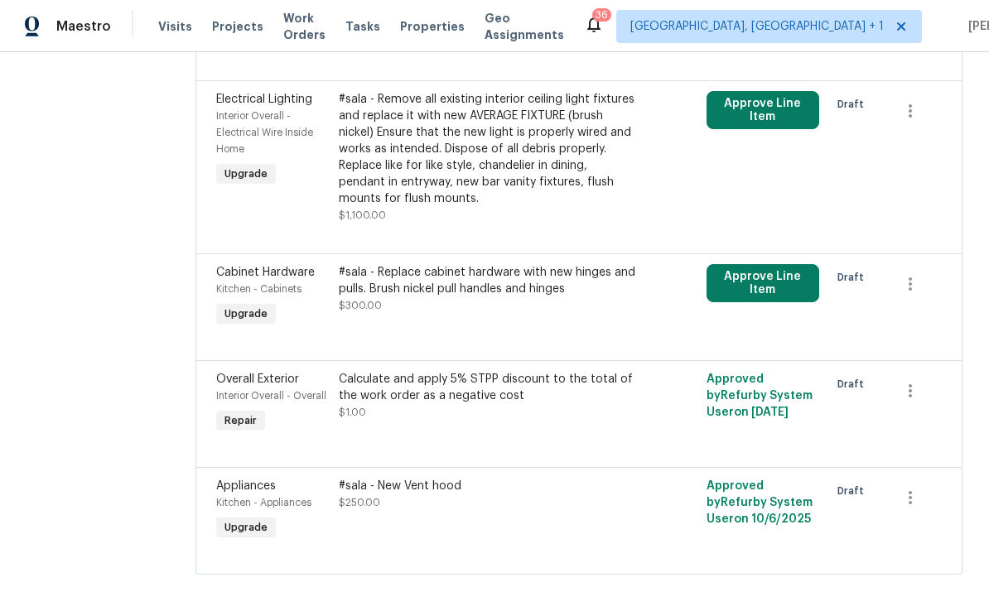
click at [772, 300] on button "Approve Line Item" at bounding box center [762, 283] width 113 height 38
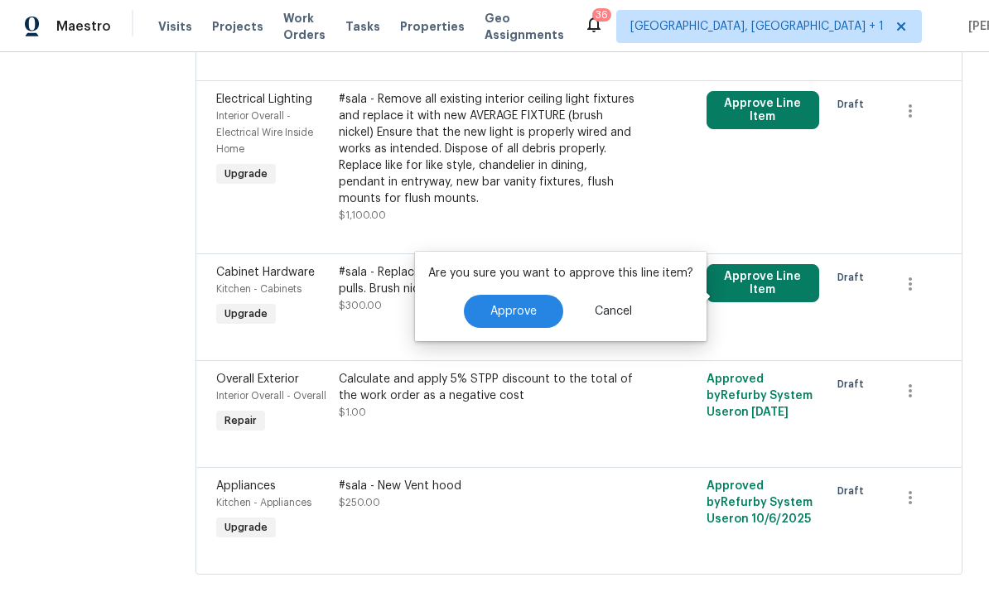
click at [508, 311] on span "Approve" at bounding box center [513, 312] width 46 height 12
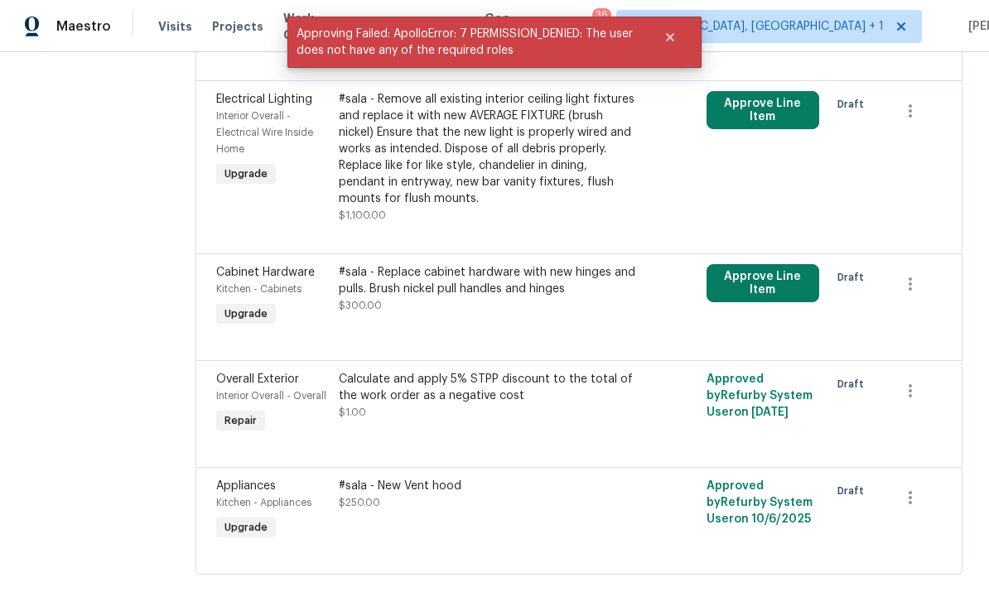
click at [784, 113] on button "Approve Line Item" at bounding box center [762, 110] width 113 height 38
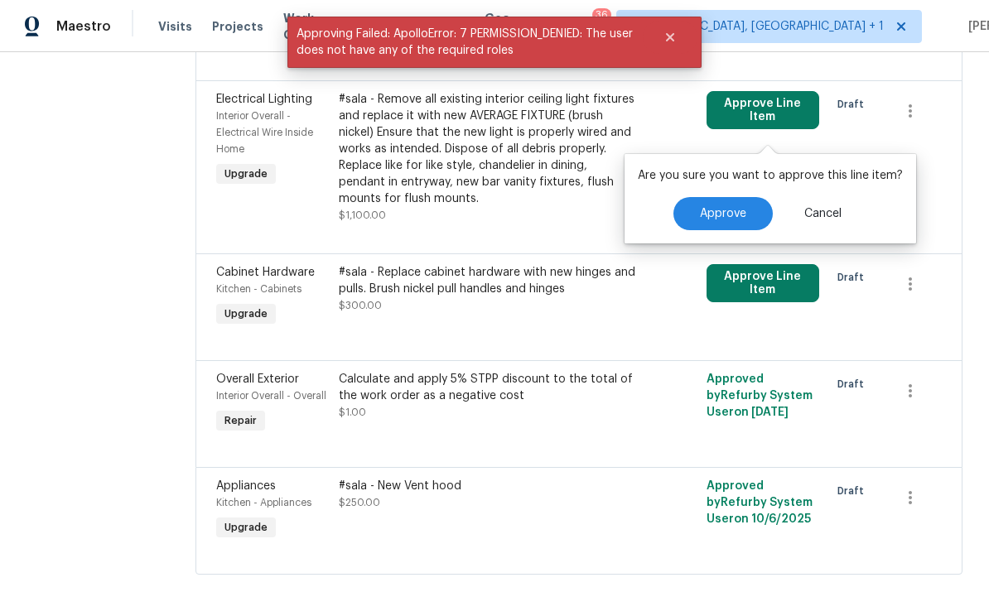
click at [725, 208] on span "Approve" at bounding box center [723, 214] width 46 height 12
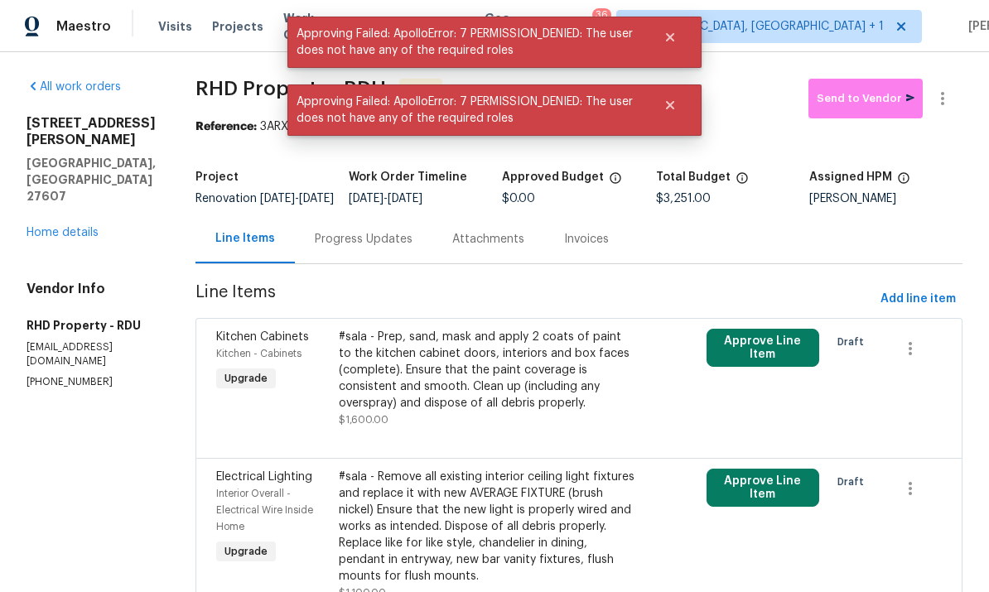
scroll to position [0, 0]
click at [98, 227] on link "Home details" at bounding box center [62, 233] width 72 height 12
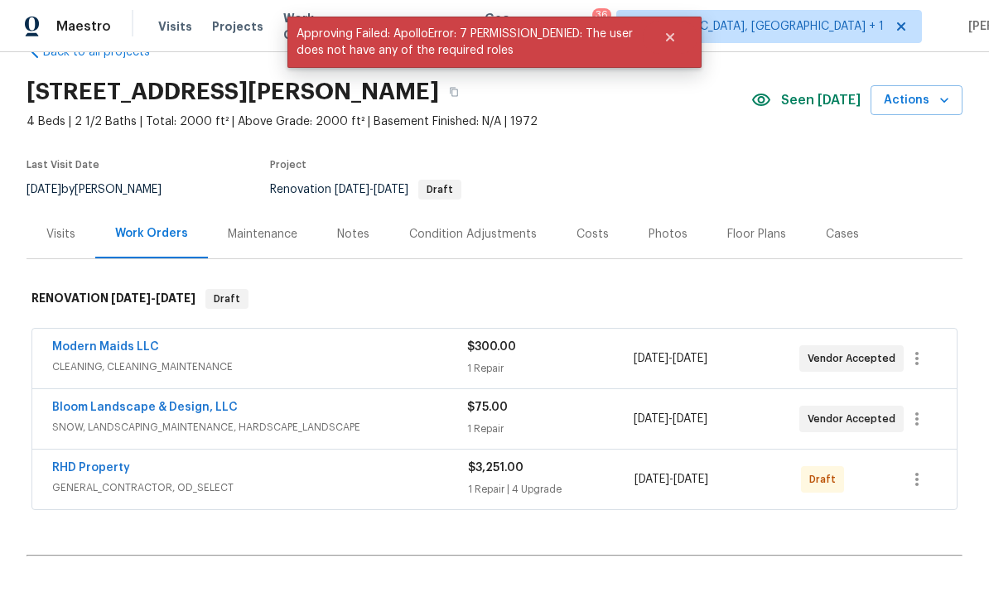
scroll to position [61, 0]
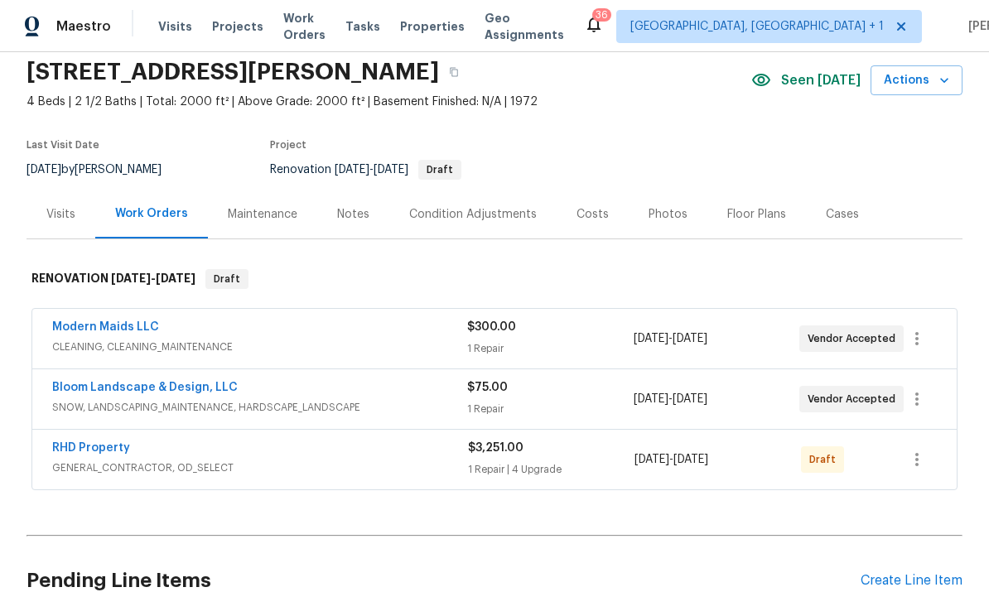
click at [113, 464] on span "GENERAL_CONTRACTOR, OD_SELECT" at bounding box center [260, 468] width 416 height 17
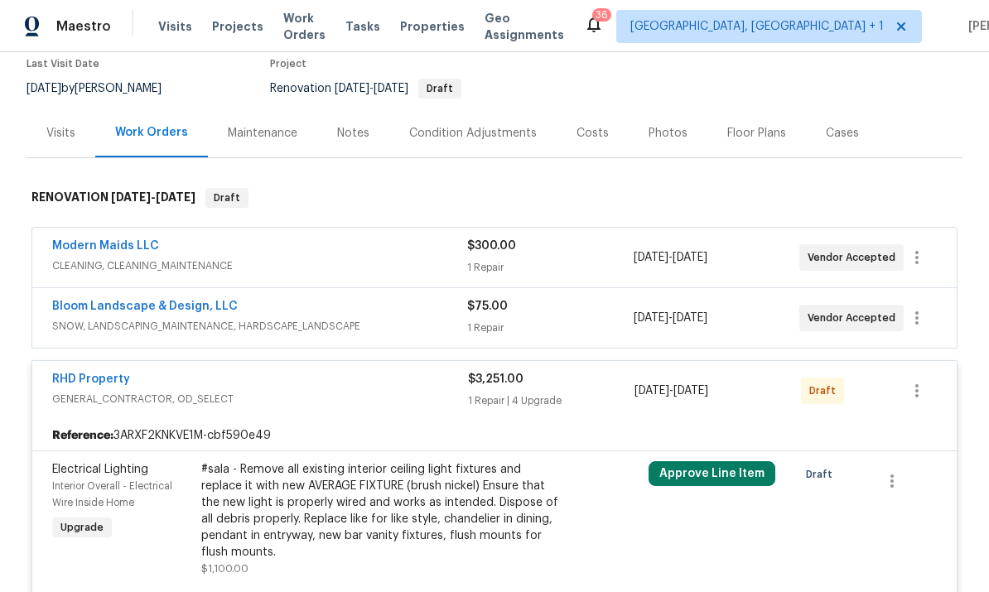
scroll to position [143, 0]
click at [480, 133] on div "Condition Adjustments" at bounding box center [473, 132] width 128 height 17
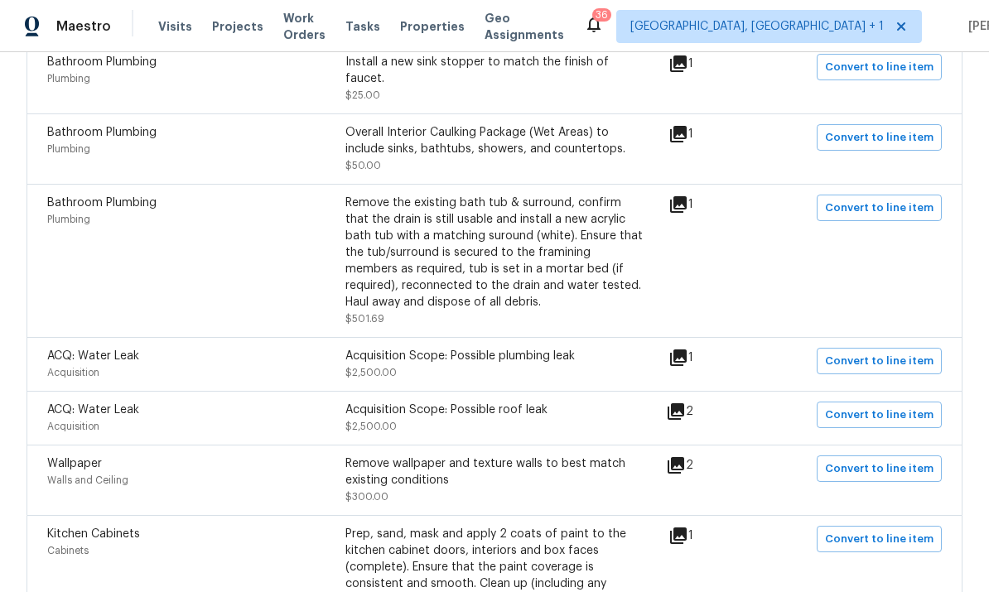
scroll to position [1201, 0]
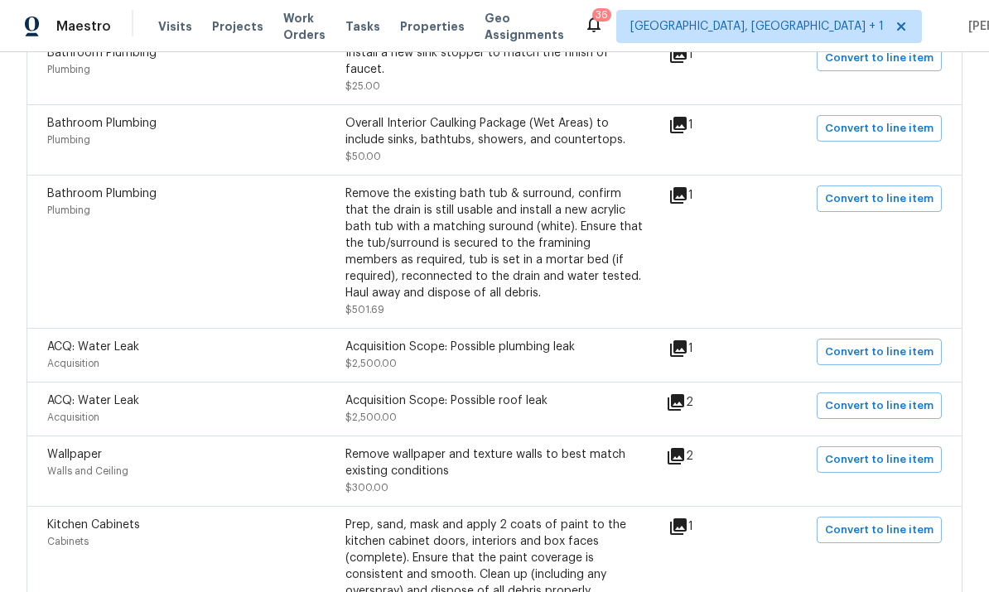
click at [686, 187] on icon at bounding box center [678, 195] width 17 height 17
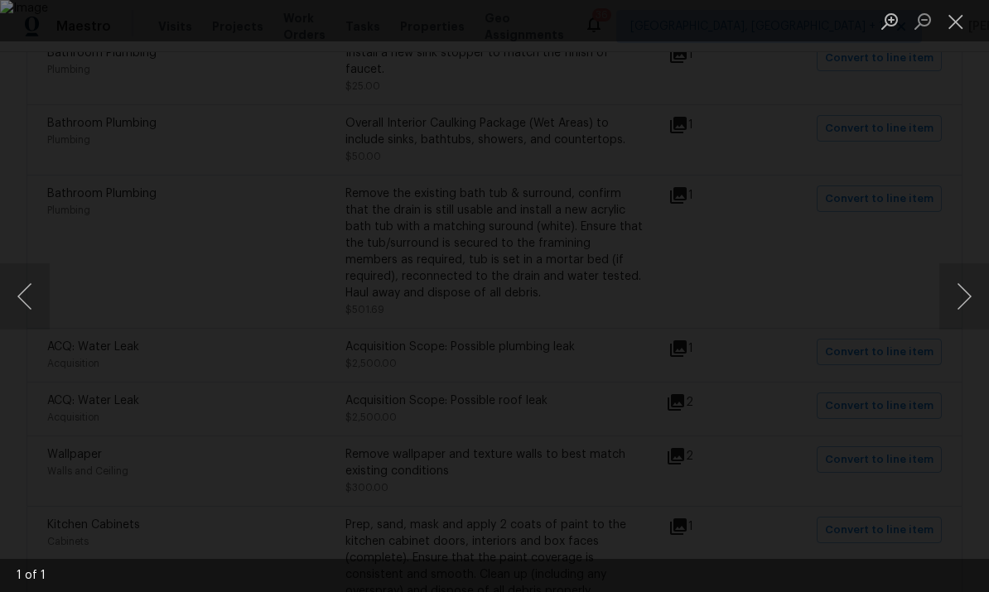
click at [975, 134] on div "Lightbox" at bounding box center [494, 296] width 989 height 592
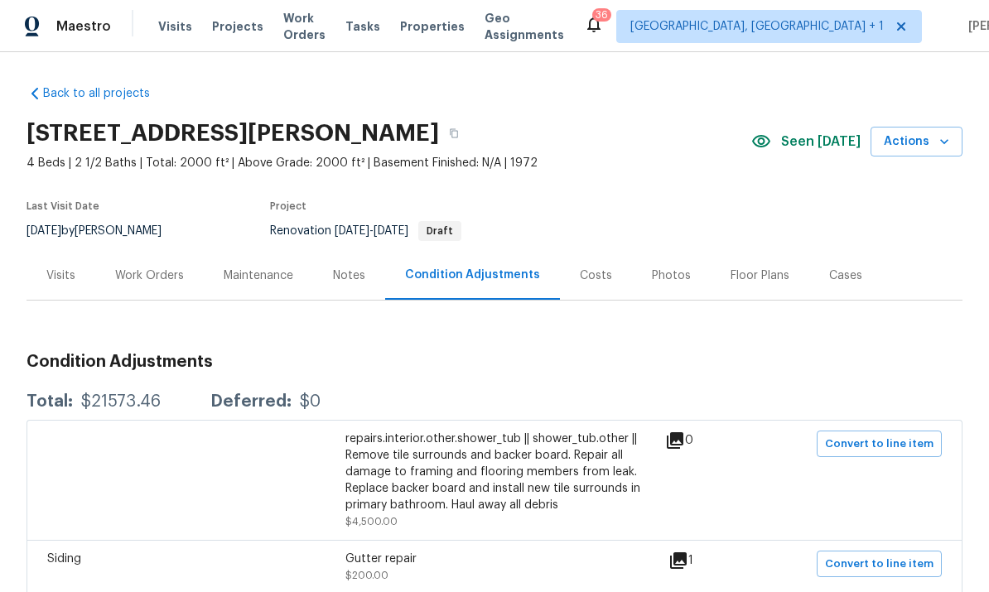
scroll to position [0, 0]
click at [141, 267] on div "Work Orders" at bounding box center [149, 275] width 69 height 17
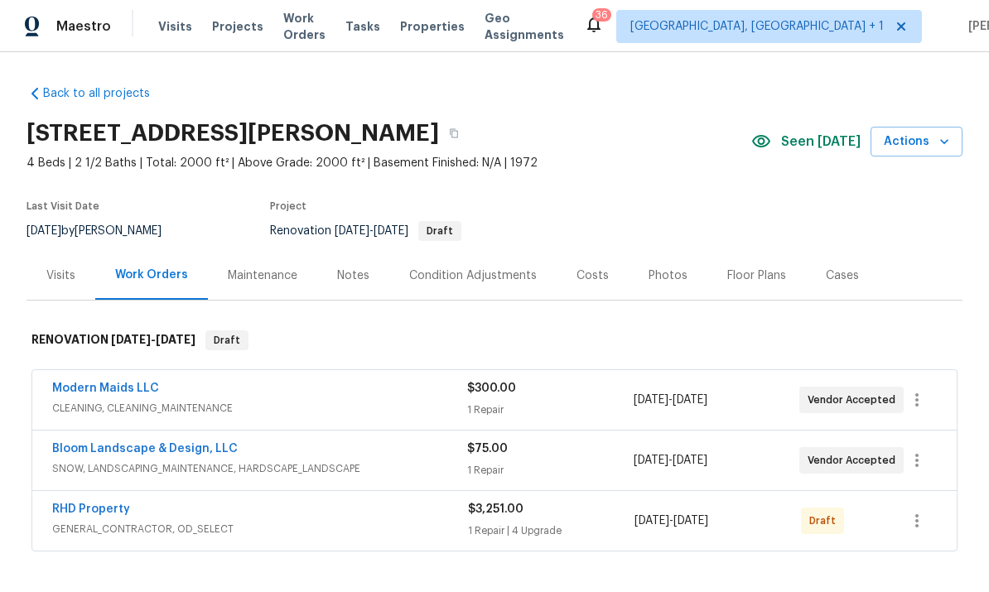
click at [101, 512] on link "RHD Property" at bounding box center [91, 509] width 78 height 12
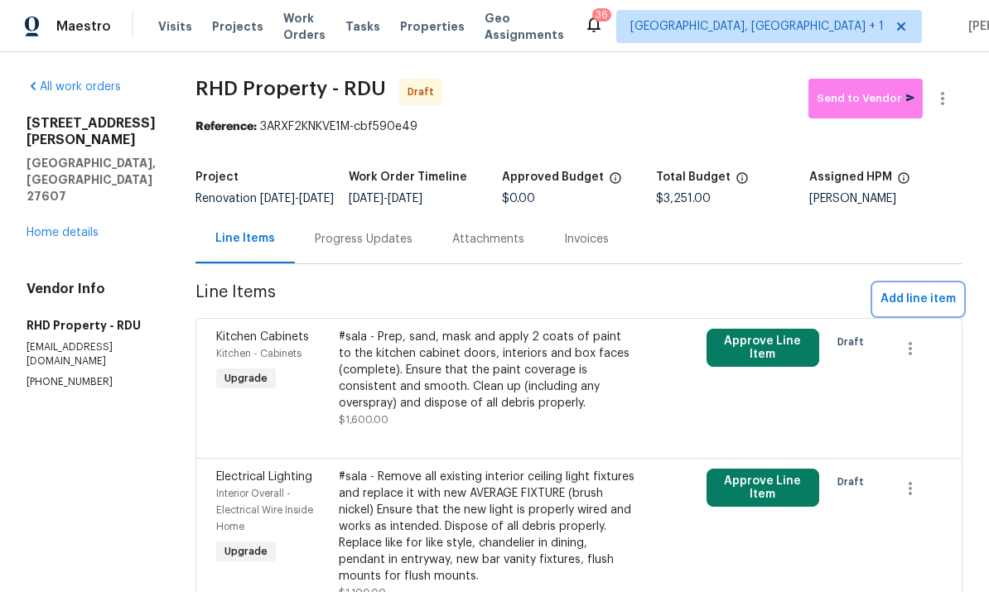
click at [928, 310] on span "Add line item" at bounding box center [917, 299] width 75 height 21
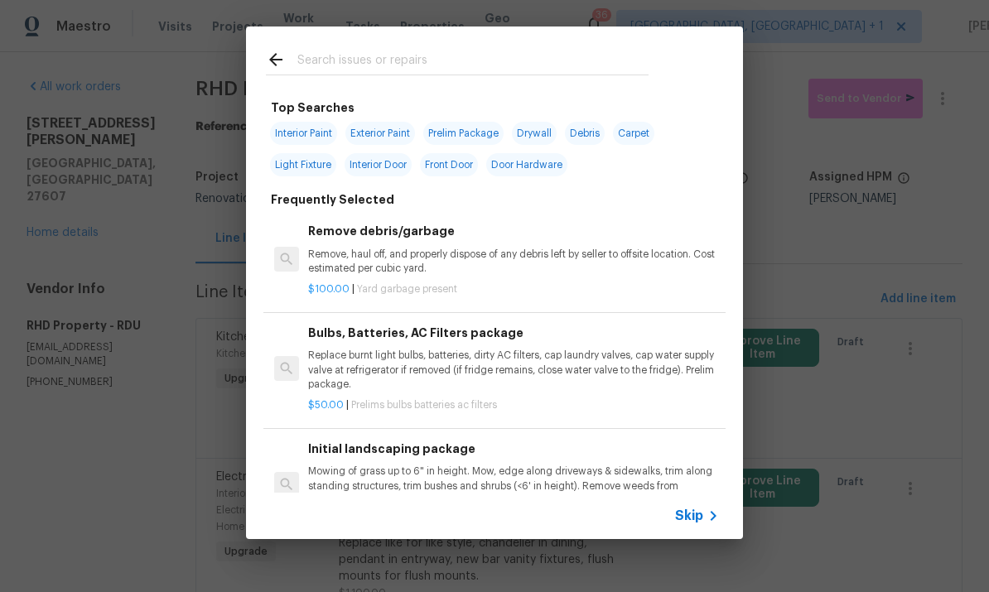
click at [347, 61] on input "text" at bounding box center [472, 62] width 351 height 25
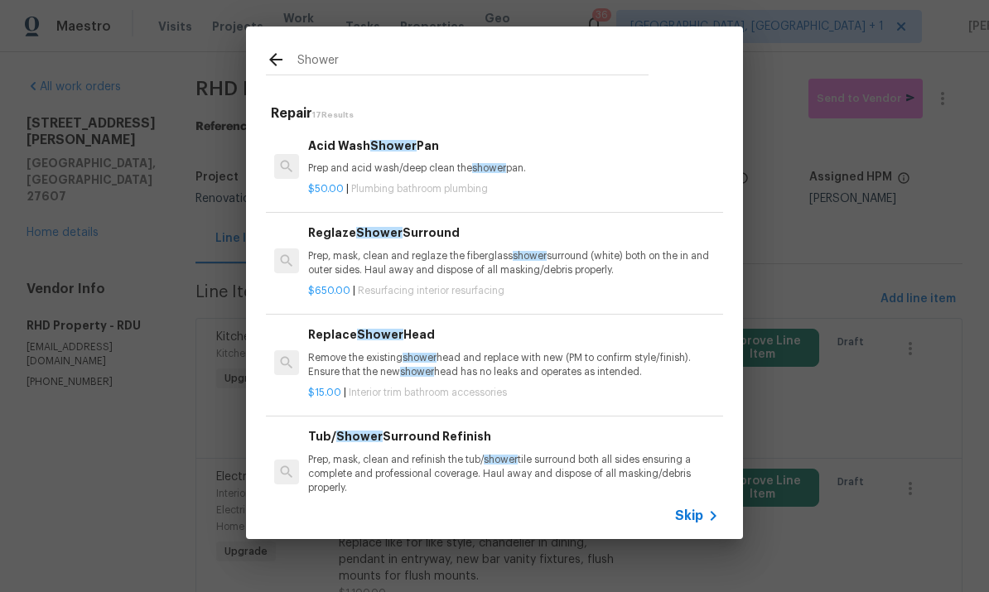
click at [370, 62] on input "Shower" at bounding box center [472, 62] width 351 height 25
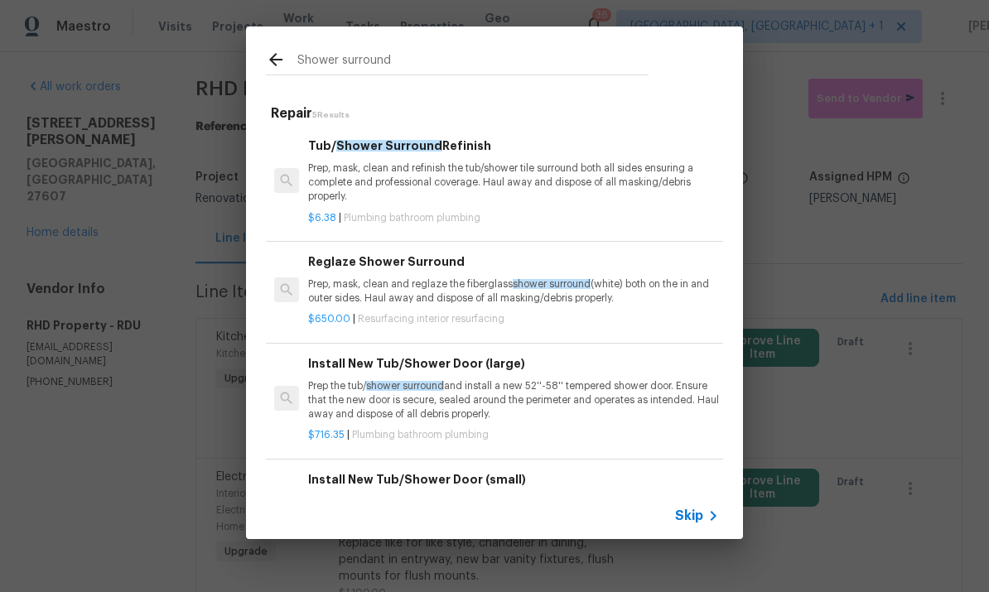
scroll to position [-6, -1]
click at [420, 55] on input "Shower surround" at bounding box center [472, 62] width 351 height 25
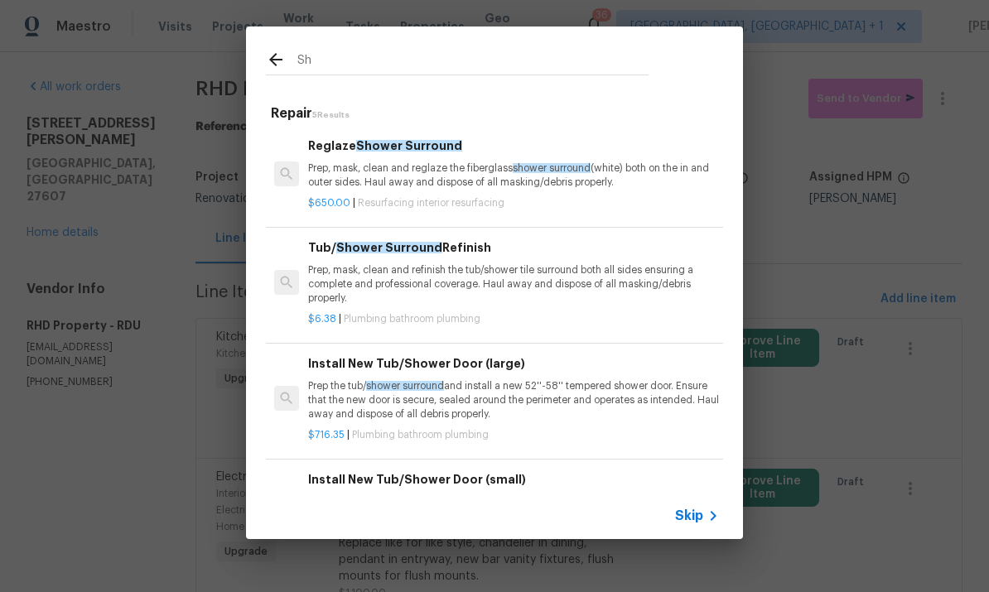
type input "S"
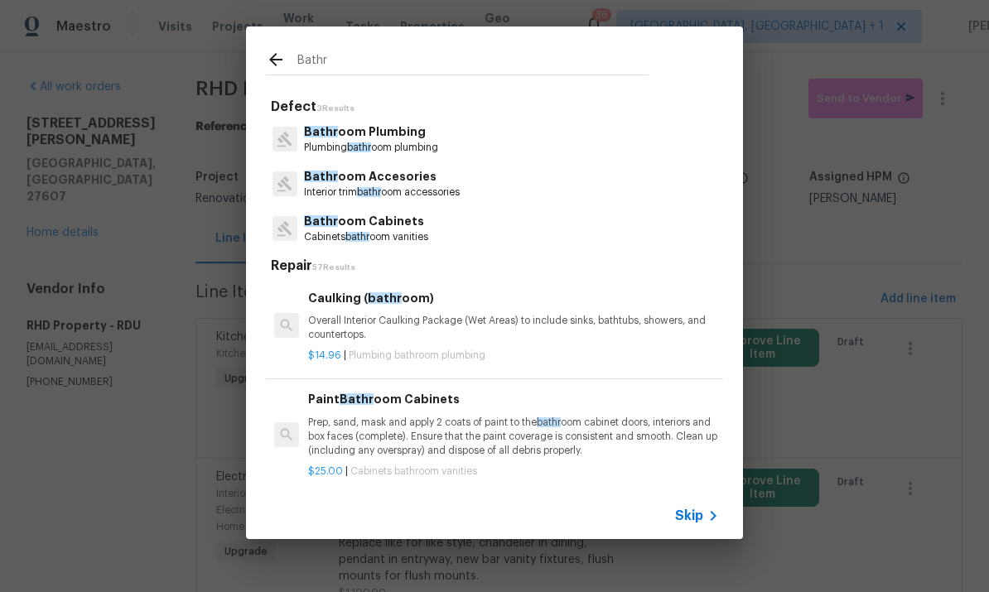
type input "Bath"
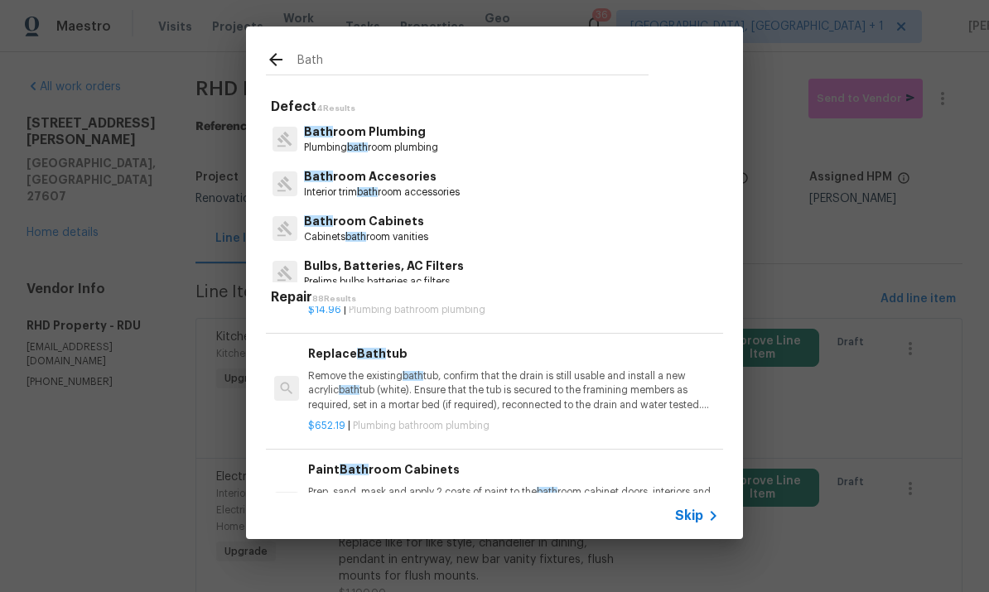
scroll to position [81, 0]
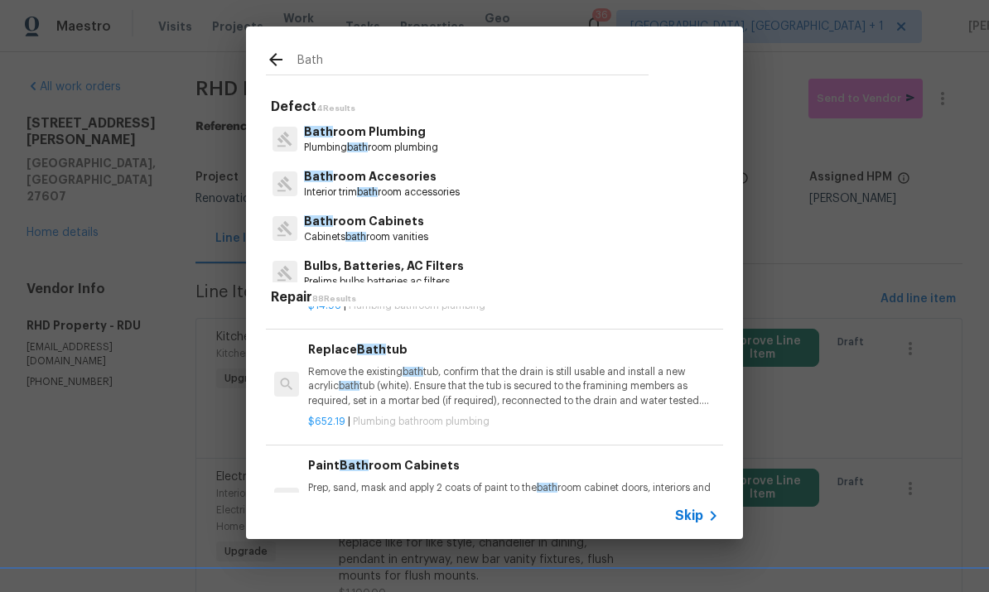
click at [559, 381] on p "Remove the existing bath tub, confirm that the drain is still usable and instal…" at bounding box center [513, 386] width 411 height 42
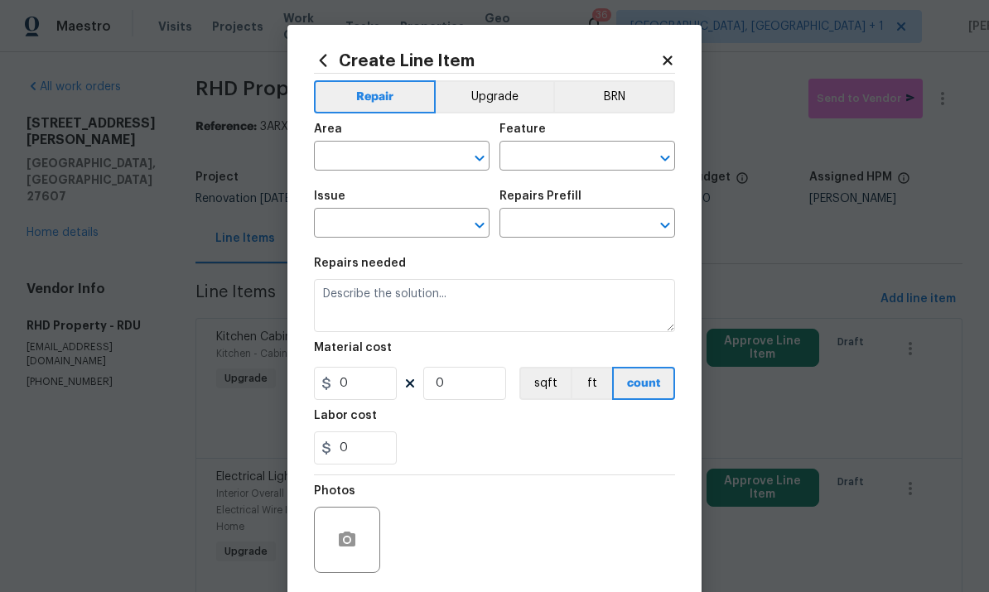
type input "Plumbing"
type input "Bathroom Plumbing"
type input "Replace Bathtub $652.19"
type textarea "Remove the existing bath tub, confirm that the drain is still usable and instal…"
type input "652.19"
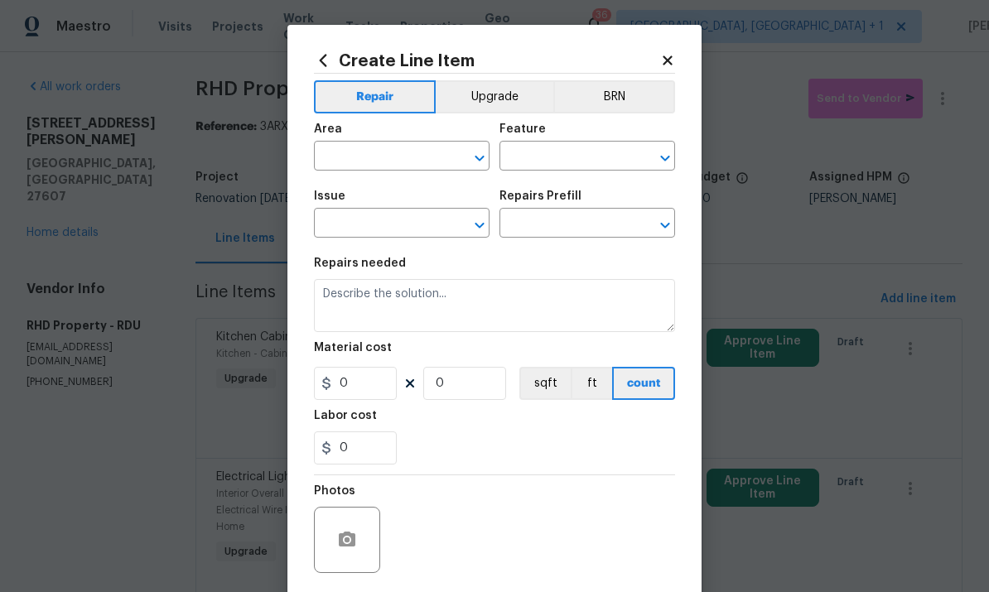
type input "1"
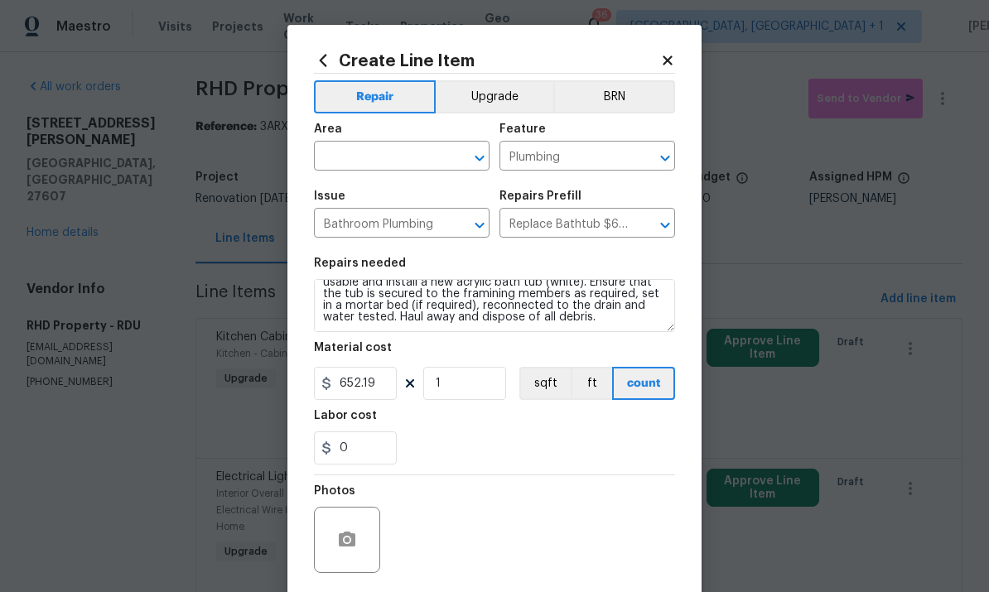
scroll to position [23, 0]
click at [369, 159] on input "text" at bounding box center [378, 158] width 129 height 26
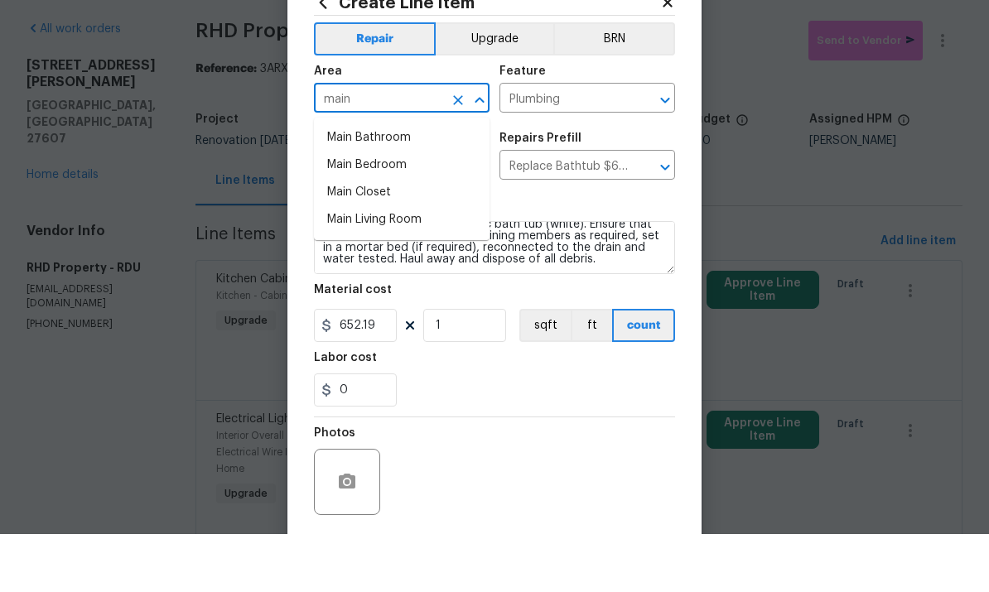
click at [387, 182] on li "Main Bathroom" at bounding box center [402, 195] width 176 height 27
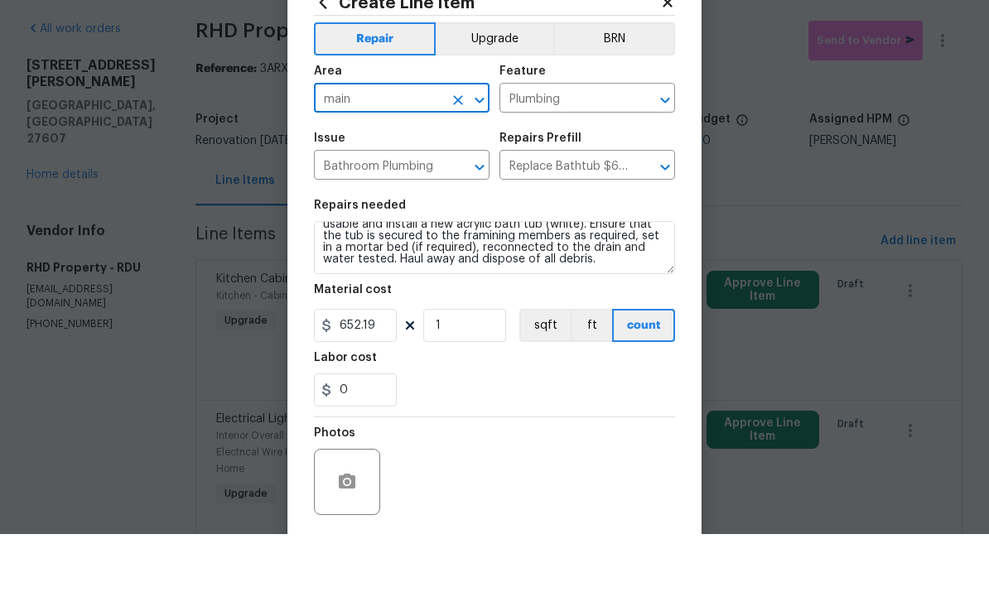
type input "Main Bathroom"
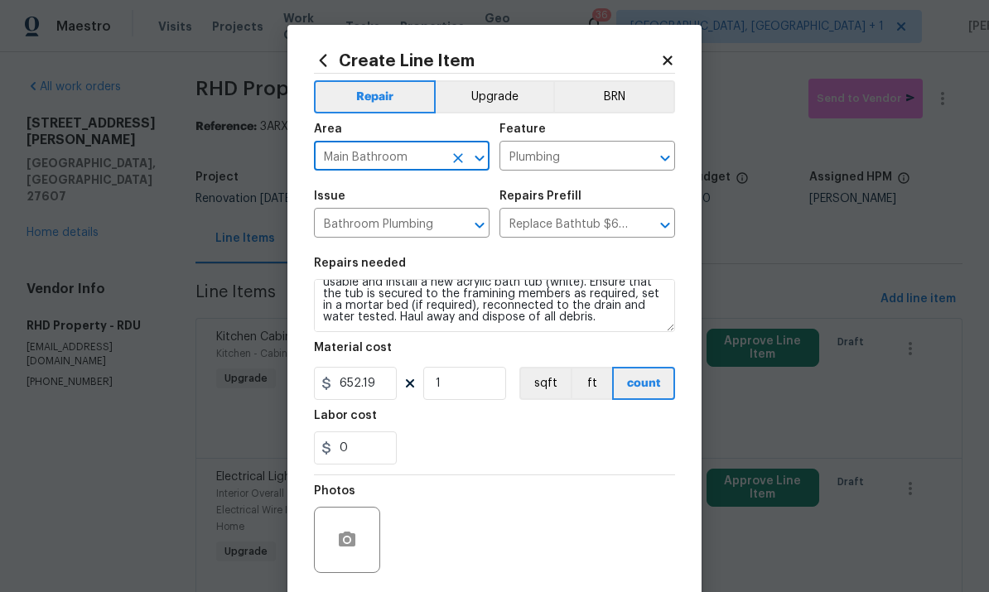
scroll to position [11, 0]
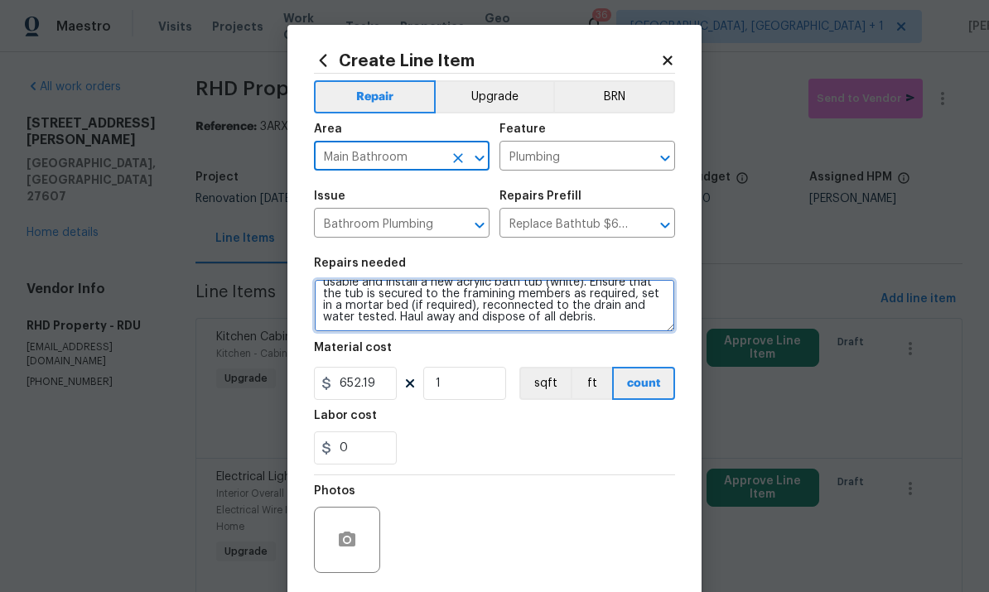
click at [585, 328] on textarea "Remove the existing bath tub, confirm that the drain is still usable and instal…" at bounding box center [494, 305] width 361 height 53
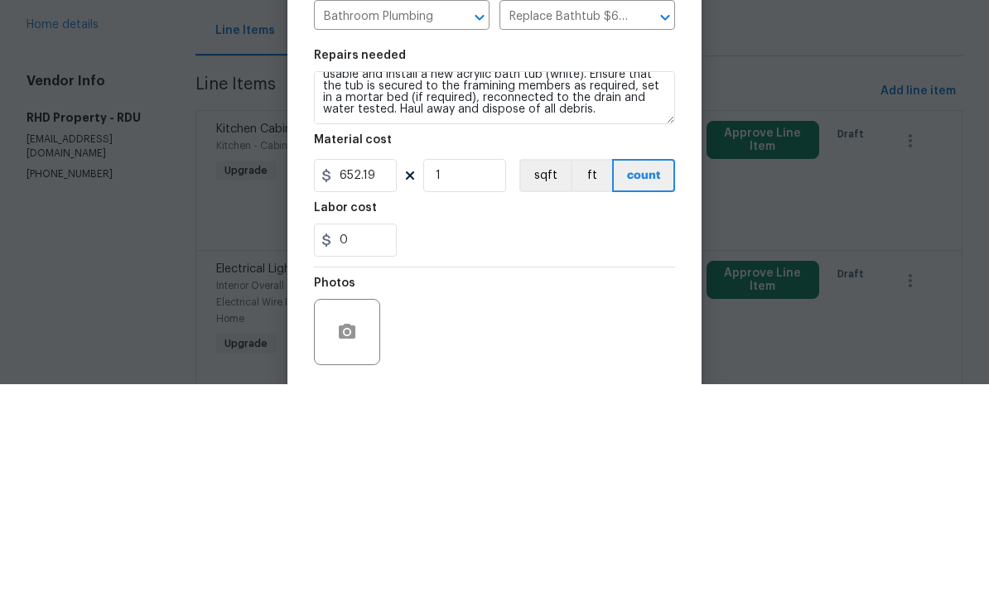
scroll to position [62, 0]
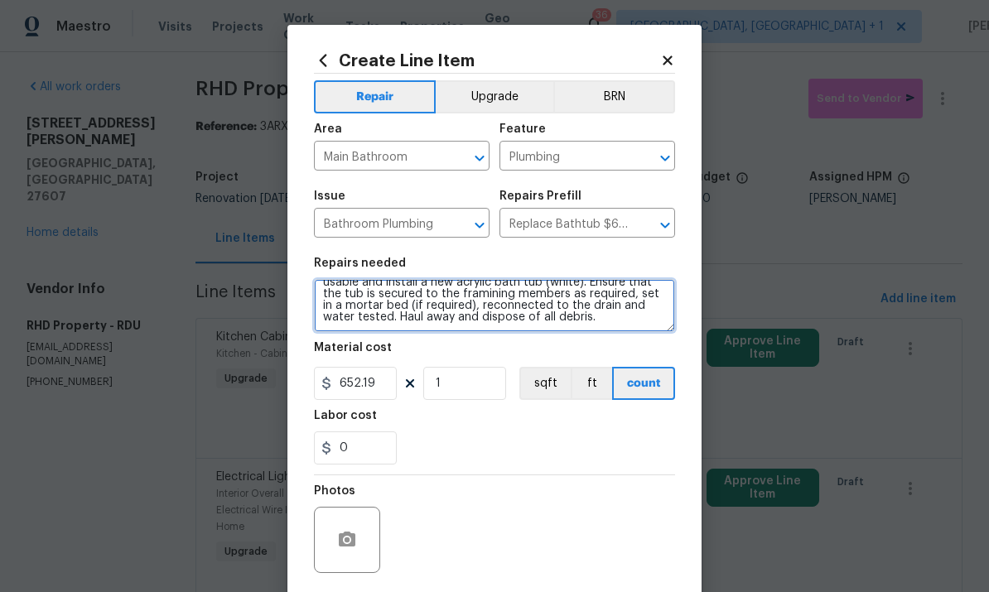
type textarea "Remove the existing bath tub, confirm that the drain is still usable and instal…"
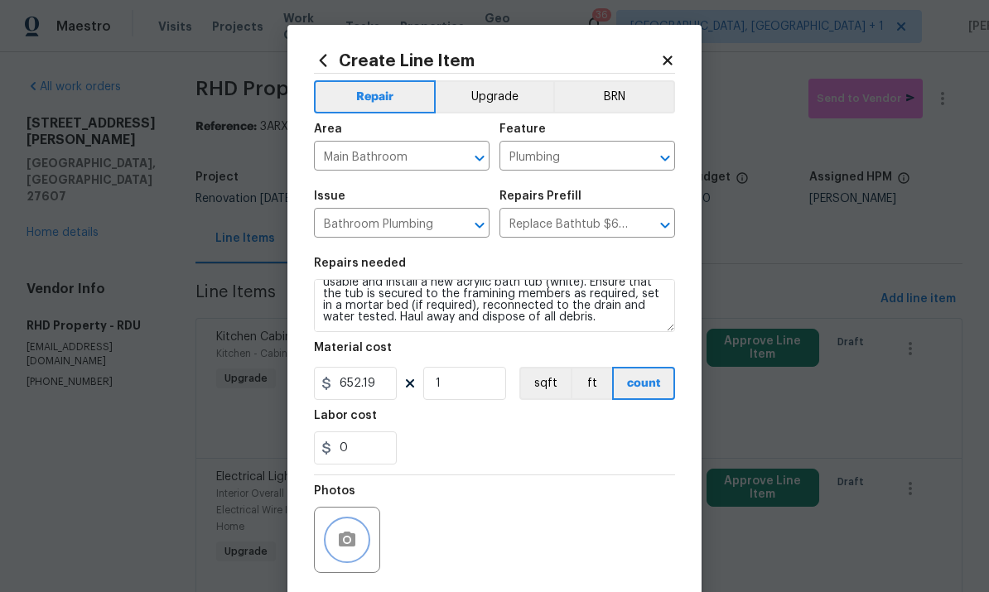
click at [356, 531] on button "button" at bounding box center [347, 540] width 40 height 40
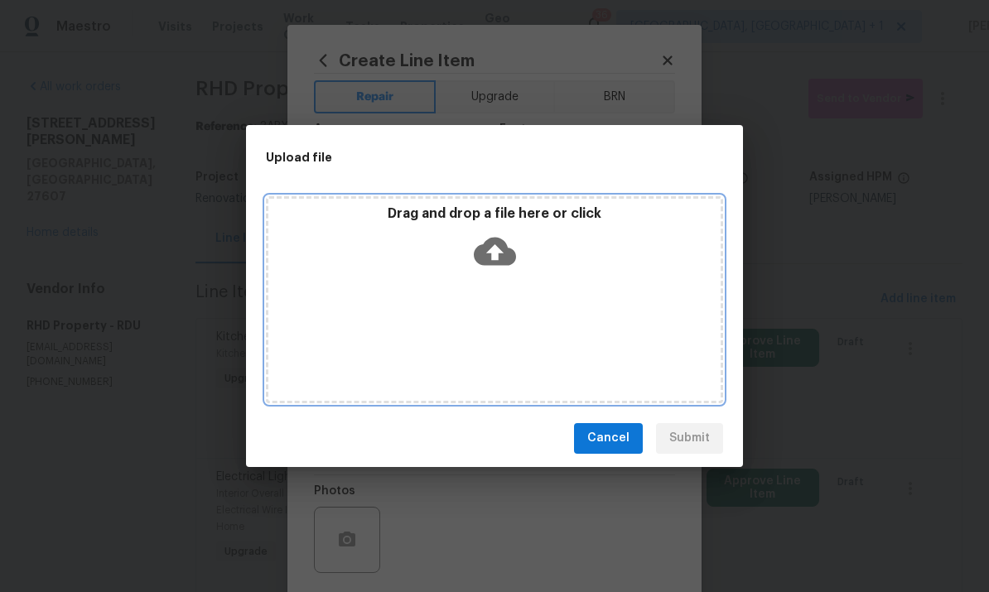
click at [506, 240] on icon at bounding box center [495, 251] width 42 height 42
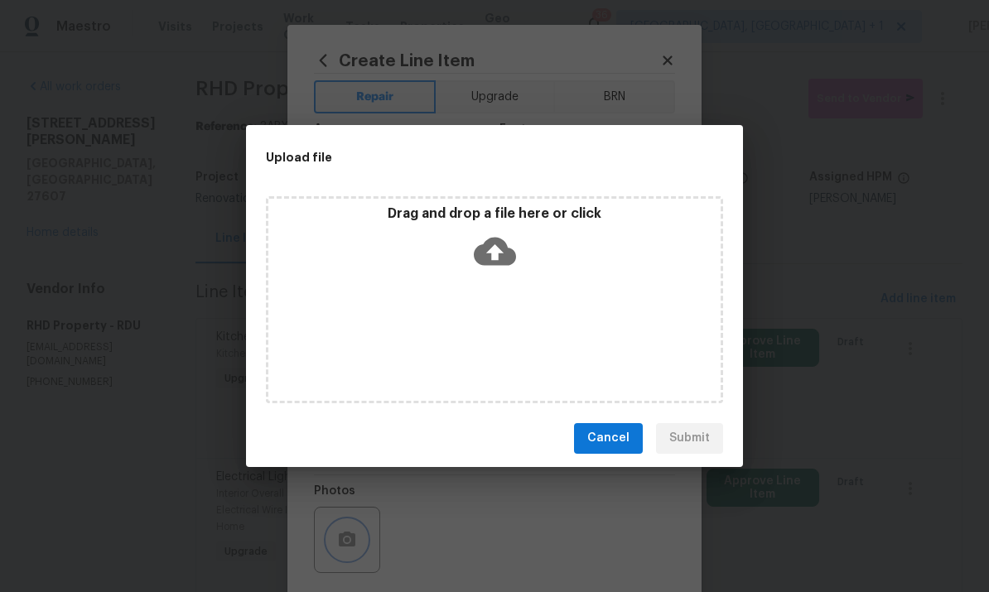
click at [813, 128] on div "Upload file Drag and drop a file here or click Cancel Submit" at bounding box center [494, 296] width 989 height 592
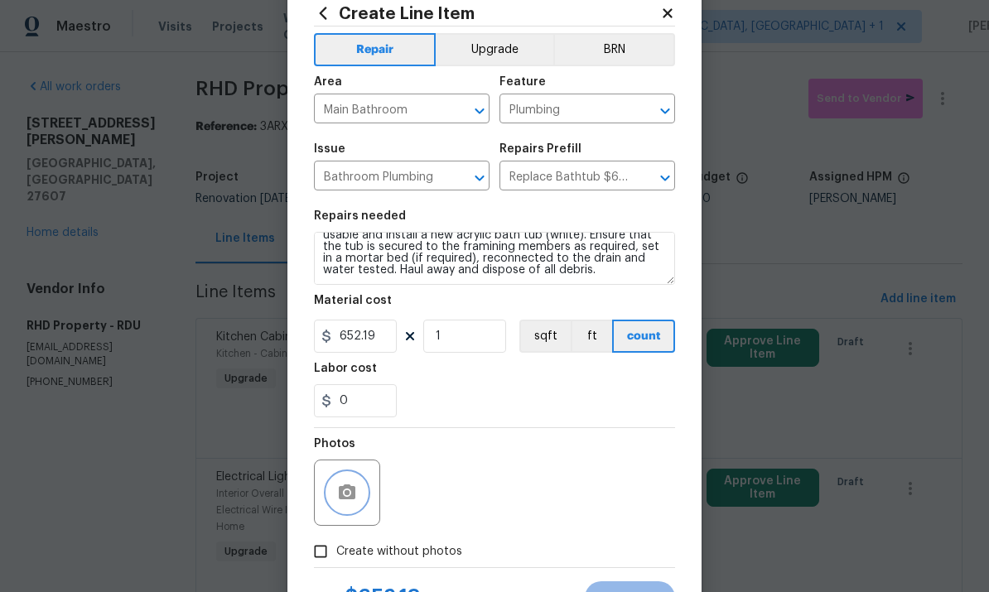
scroll to position [79, 0]
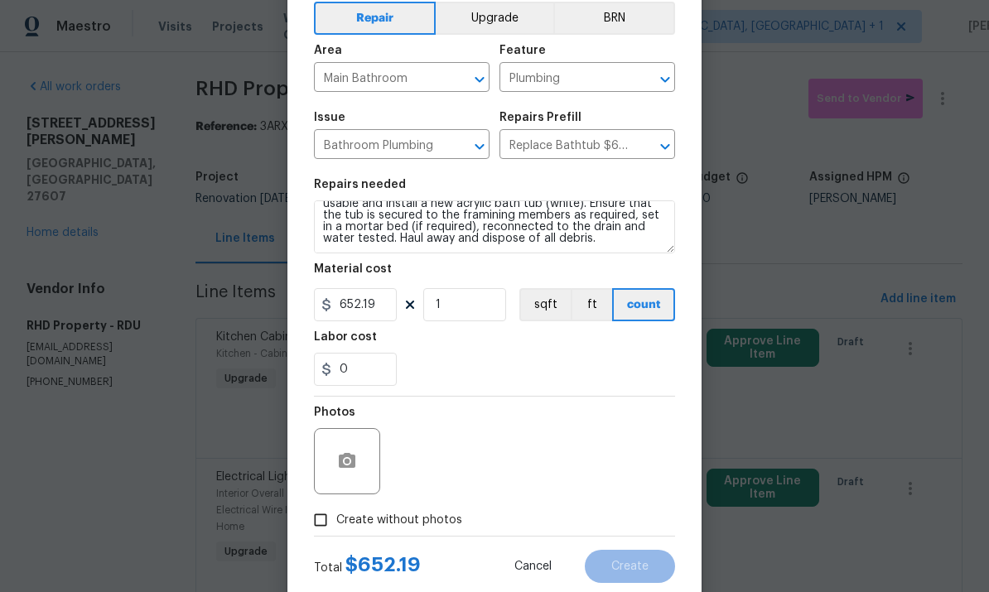
click at [324, 520] on input "Create without photos" at bounding box center [320, 519] width 31 height 31
checkbox input "true"
click at [441, 443] on textarea at bounding box center [534, 461] width 282 height 66
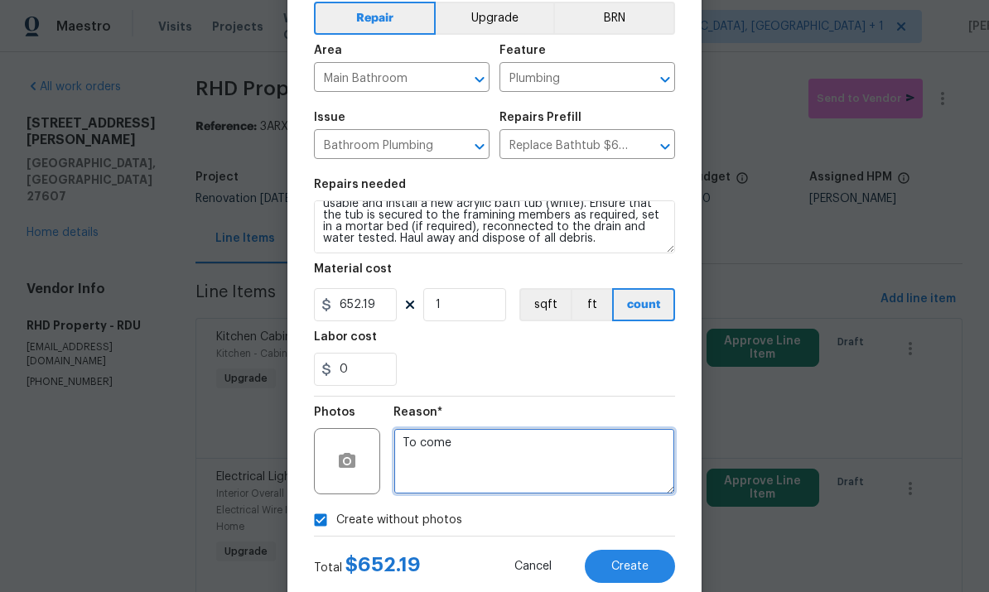
type textarea "To come"
click at [638, 573] on span "Create" at bounding box center [629, 567] width 37 height 12
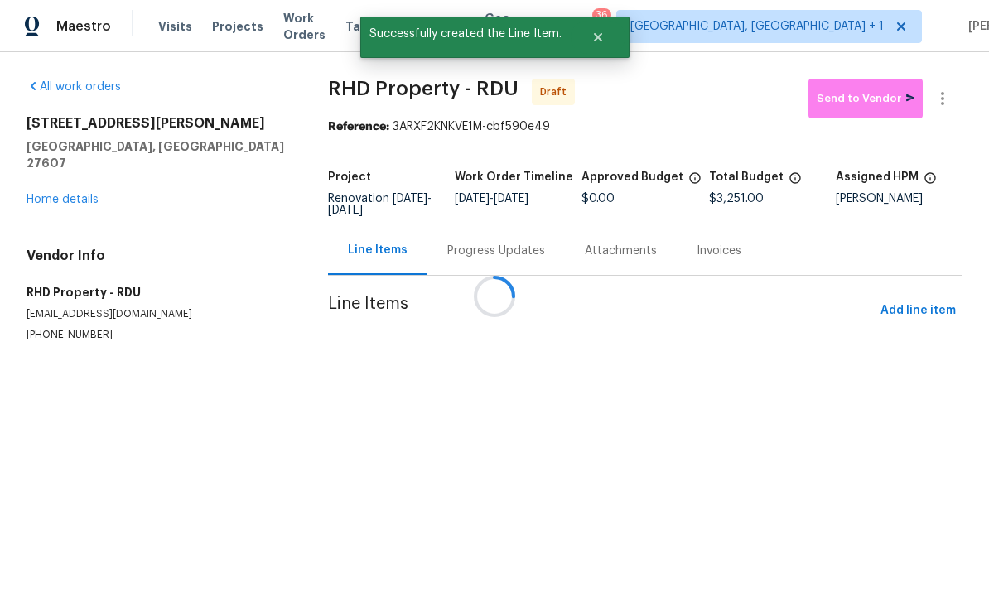
scroll to position [0, 0]
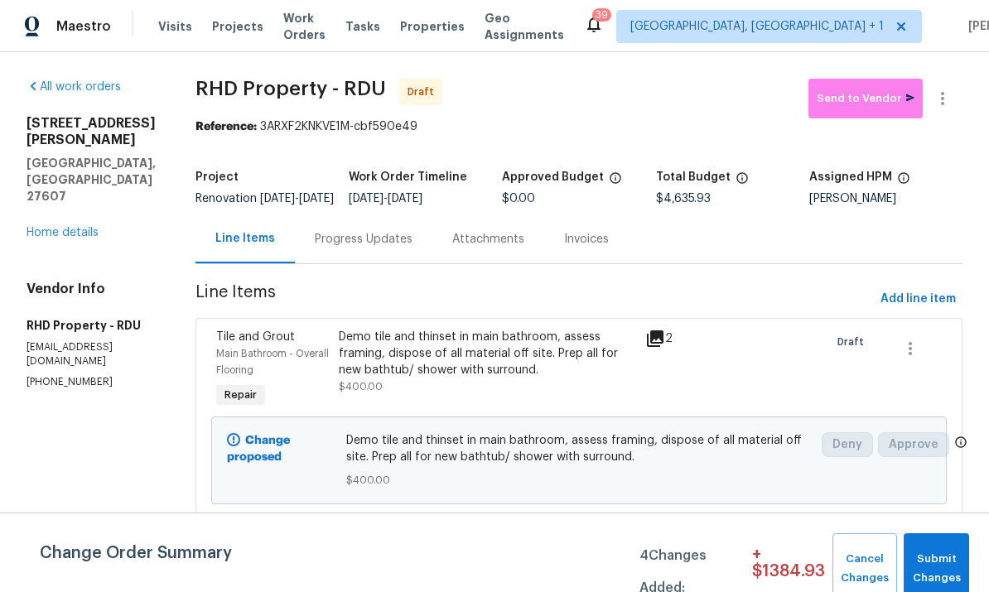
click at [97, 176] on div "[STREET_ADDRESS][PERSON_NAME][PERSON_NAME] Home details" at bounding box center [90, 178] width 129 height 126
click at [84, 227] on link "Home details" at bounding box center [62, 233] width 72 height 12
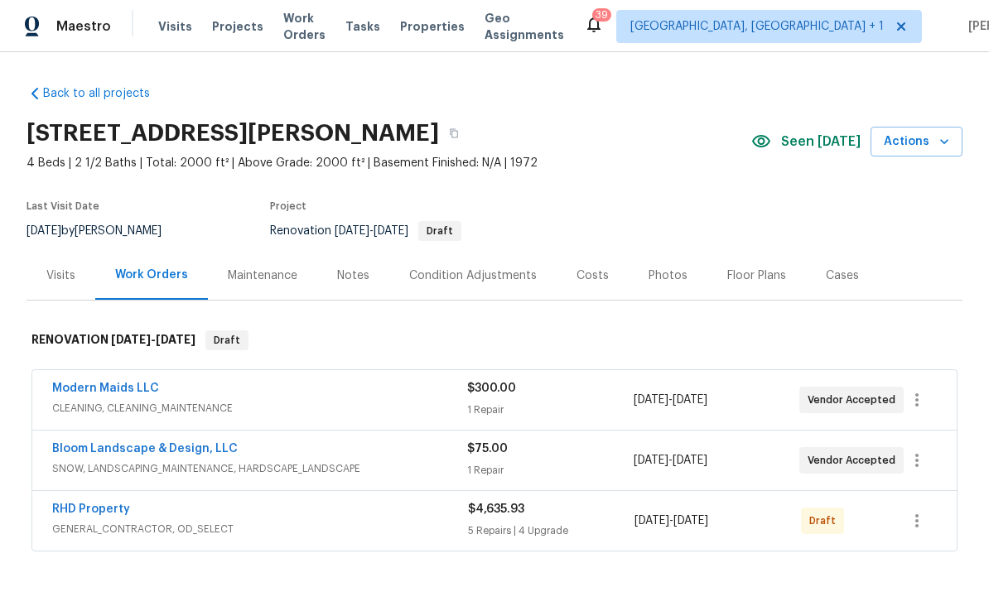
click at [440, 281] on div "Condition Adjustments" at bounding box center [473, 275] width 128 height 17
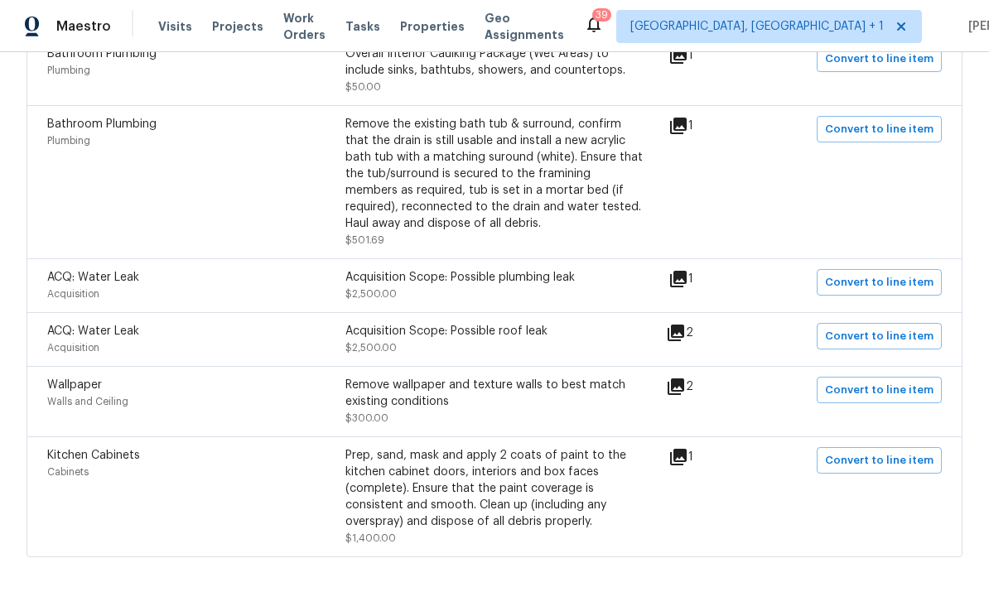
scroll to position [1270, 0]
click at [684, 325] on icon at bounding box center [675, 333] width 17 height 17
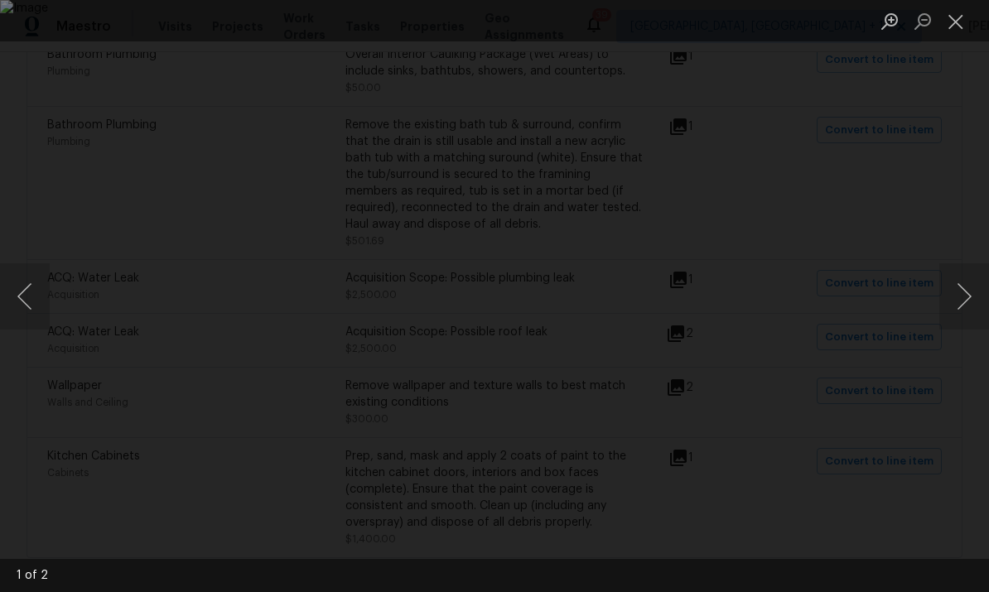
click at [963, 300] on button "Next image" at bounding box center [964, 296] width 50 height 66
click at [978, 247] on div "Lightbox" at bounding box center [494, 296] width 989 height 592
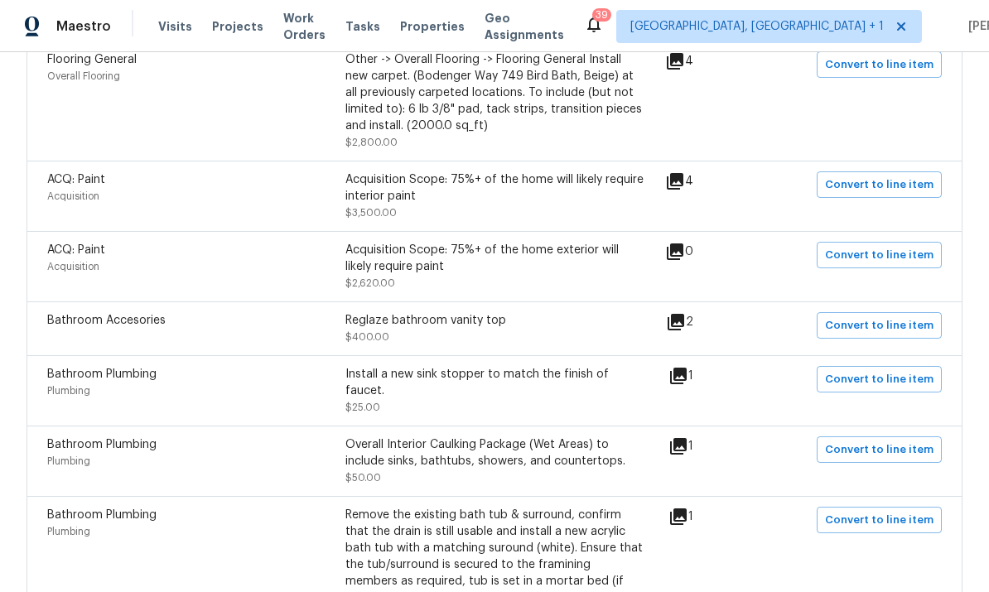
scroll to position [882, 0]
click at [683, 366] on icon at bounding box center [678, 374] width 17 height 17
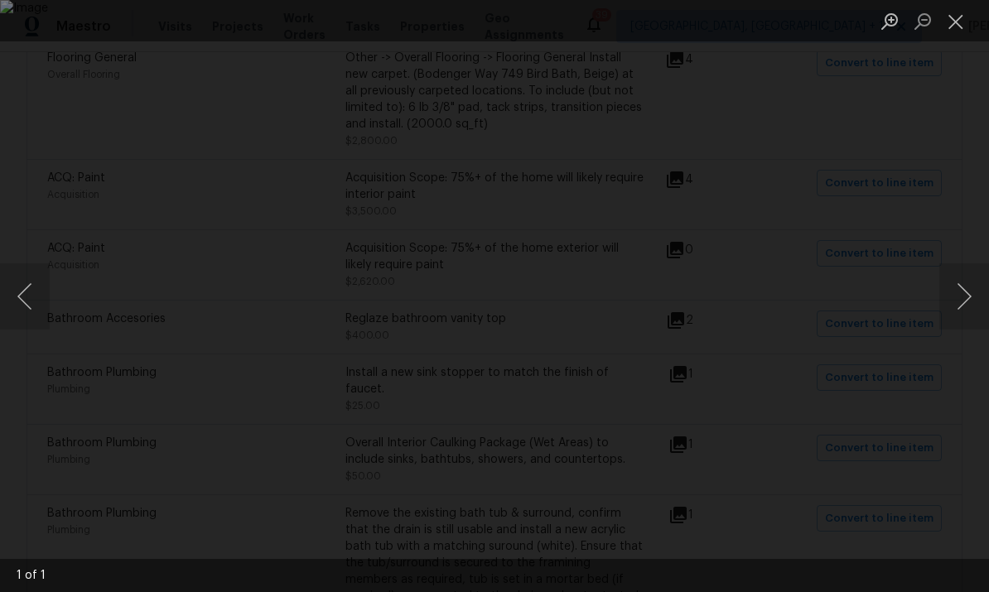
click at [958, 196] on div "Lightbox" at bounding box center [494, 296] width 989 height 592
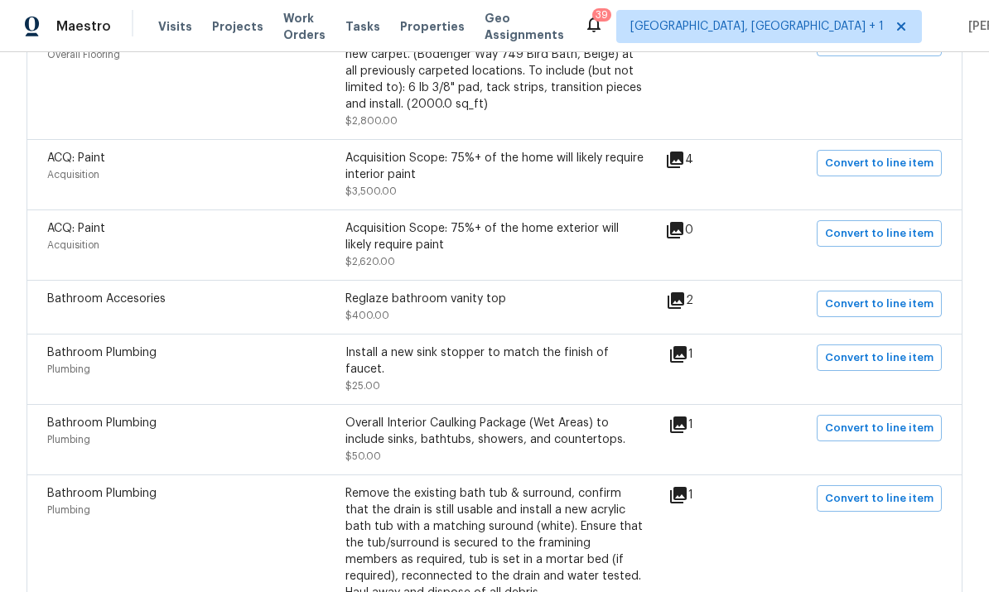
scroll to position [916, 0]
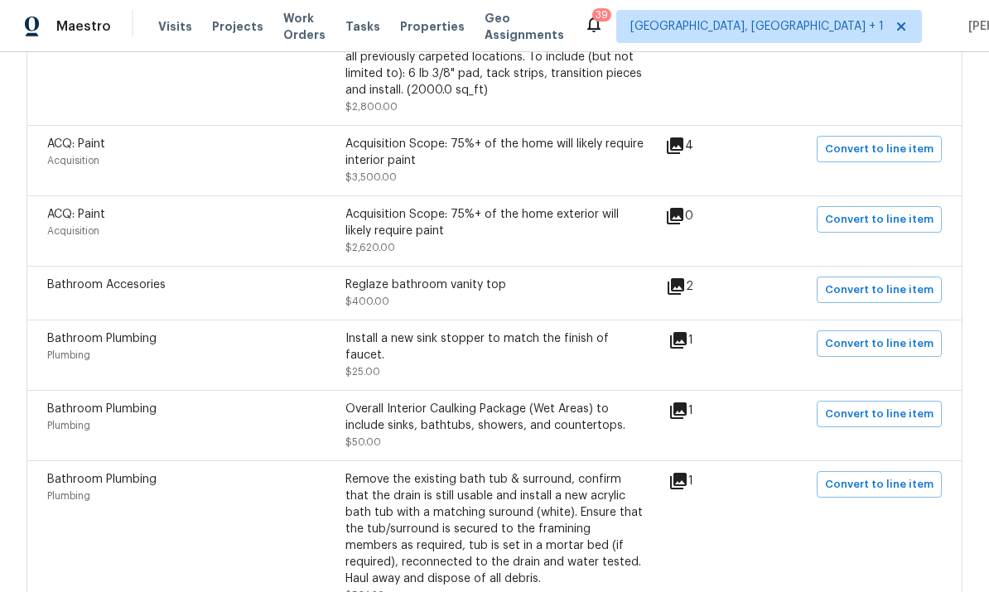
click at [686, 277] on icon at bounding box center [676, 287] width 20 height 20
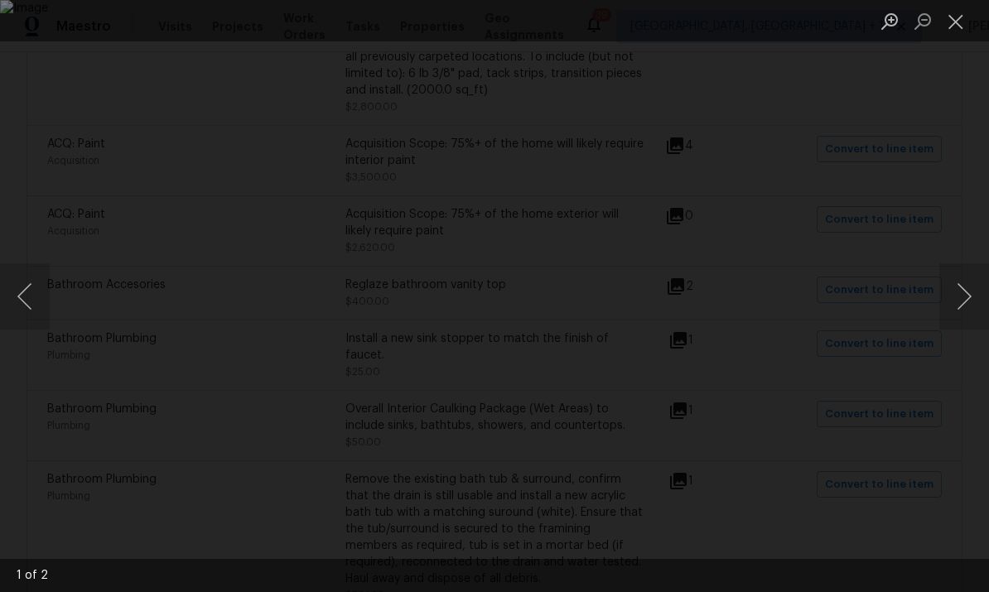
click at [970, 231] on div "Lightbox" at bounding box center [494, 296] width 989 height 592
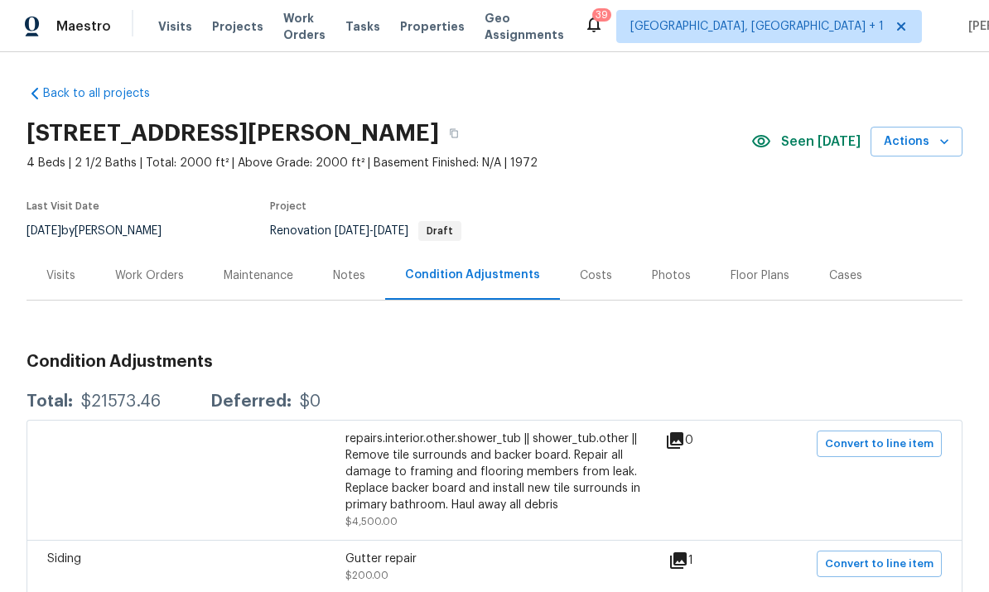
scroll to position [0, 0]
click at [147, 267] on div "Work Orders" at bounding box center [149, 275] width 69 height 17
